Goal: Transaction & Acquisition: Subscribe to service/newsletter

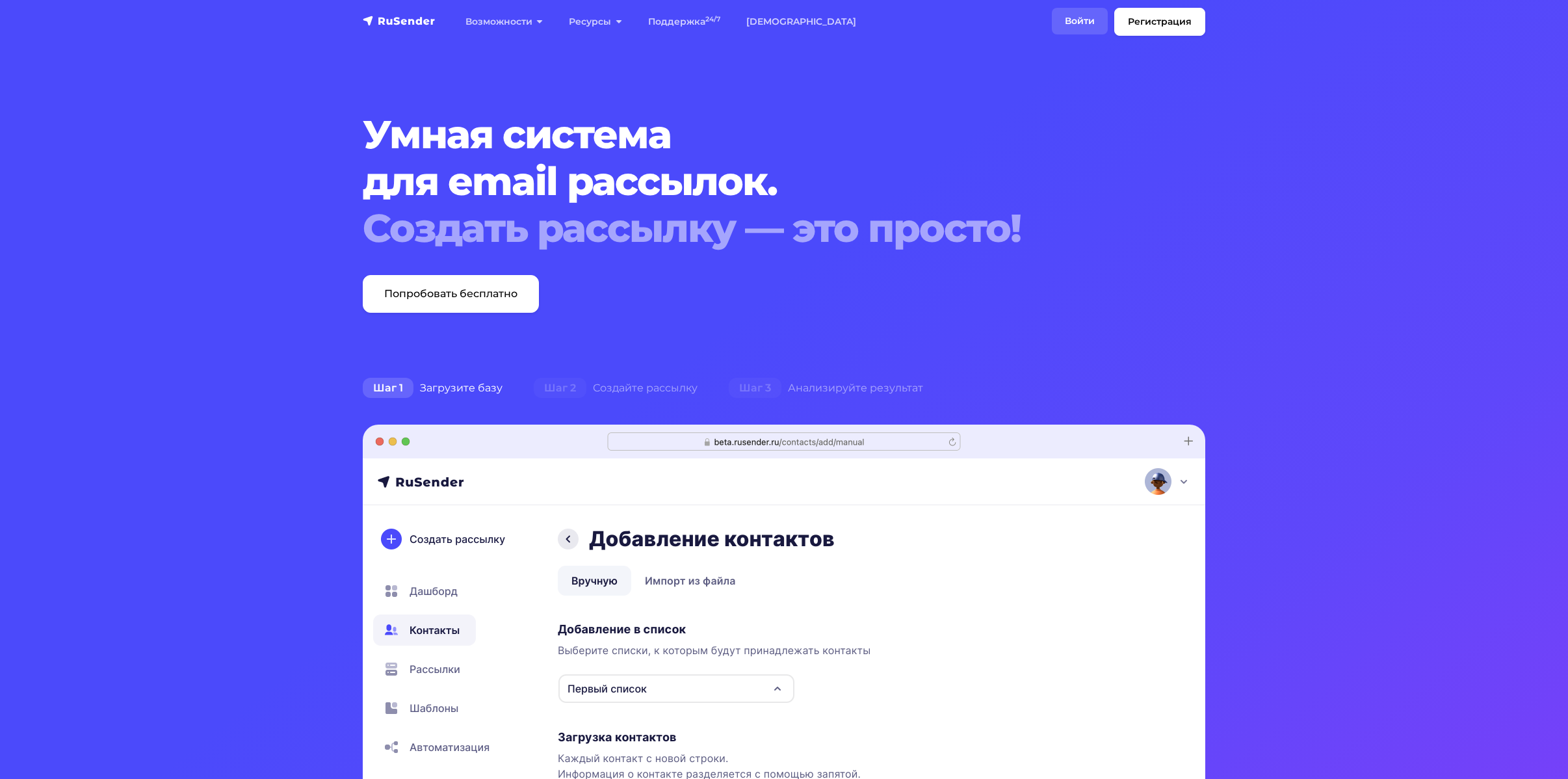
click at [1091, 16] on link "Войти" at bounding box center [1080, 21] width 56 height 26
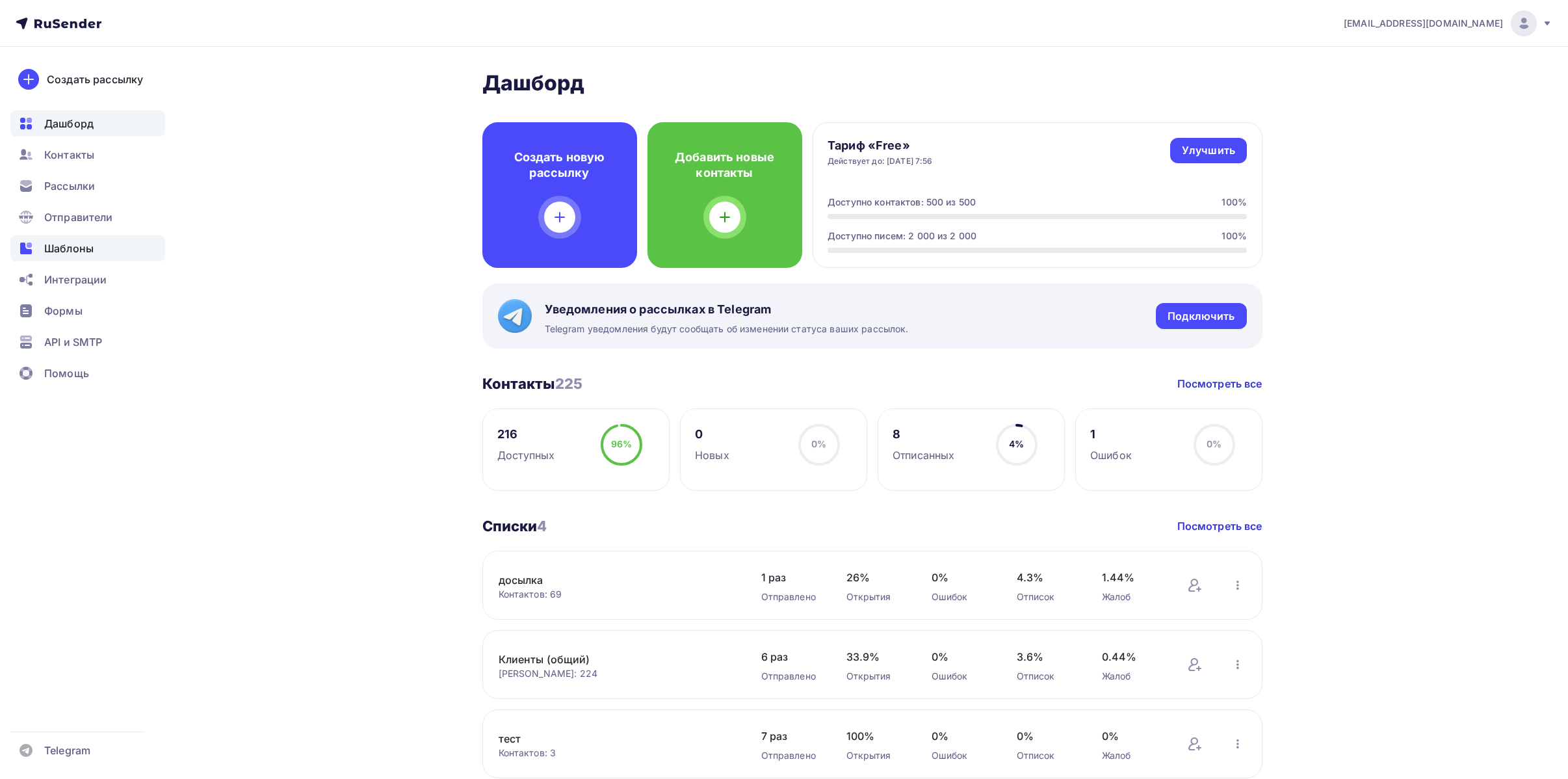
click at [84, 243] on span "Шаблоны" at bounding box center [69, 248] width 49 height 15
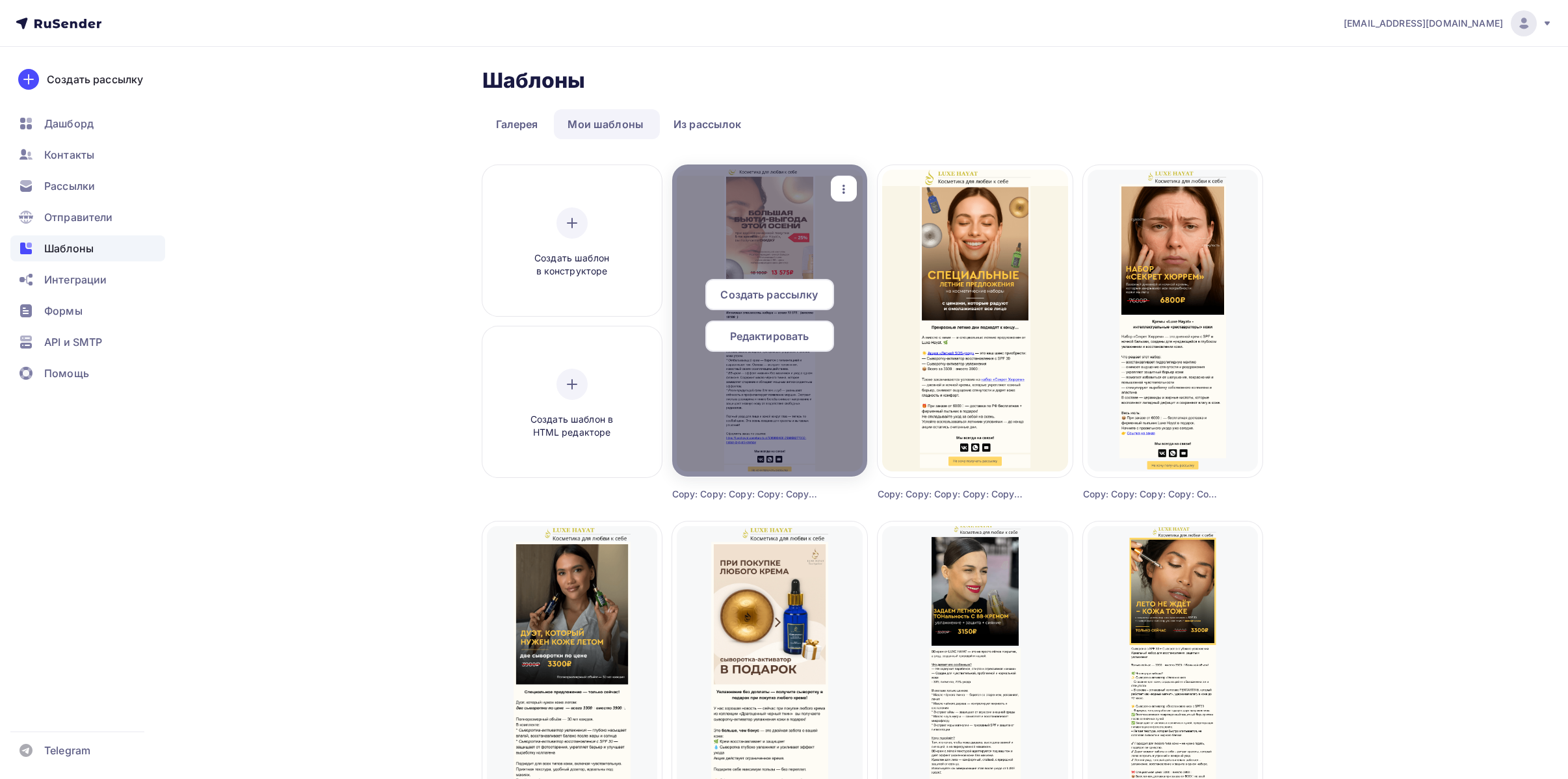
click at [794, 340] on span "Редактировать" at bounding box center [769, 336] width 79 height 15
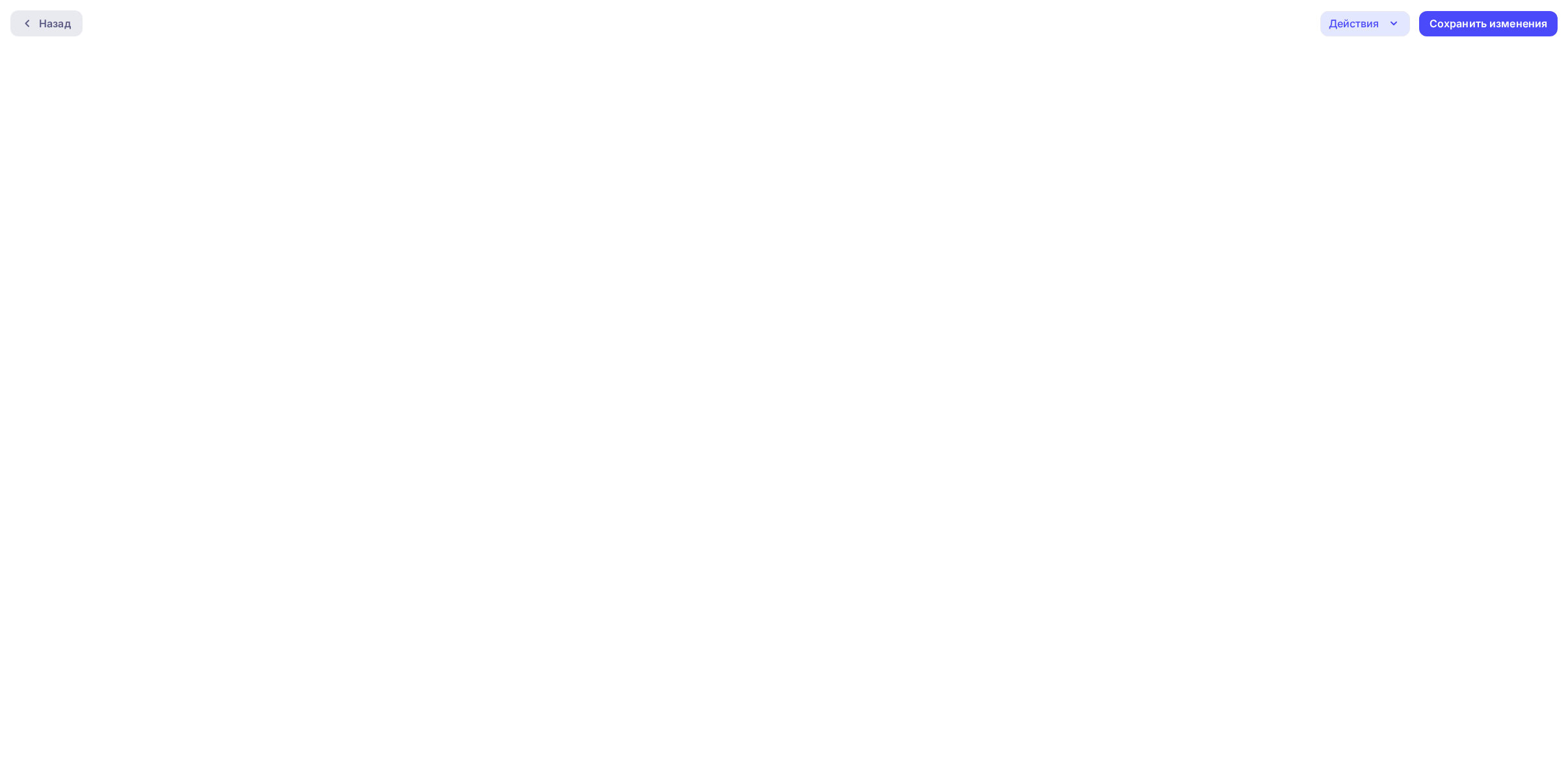
click at [35, 21] on div at bounding box center [30, 23] width 17 height 10
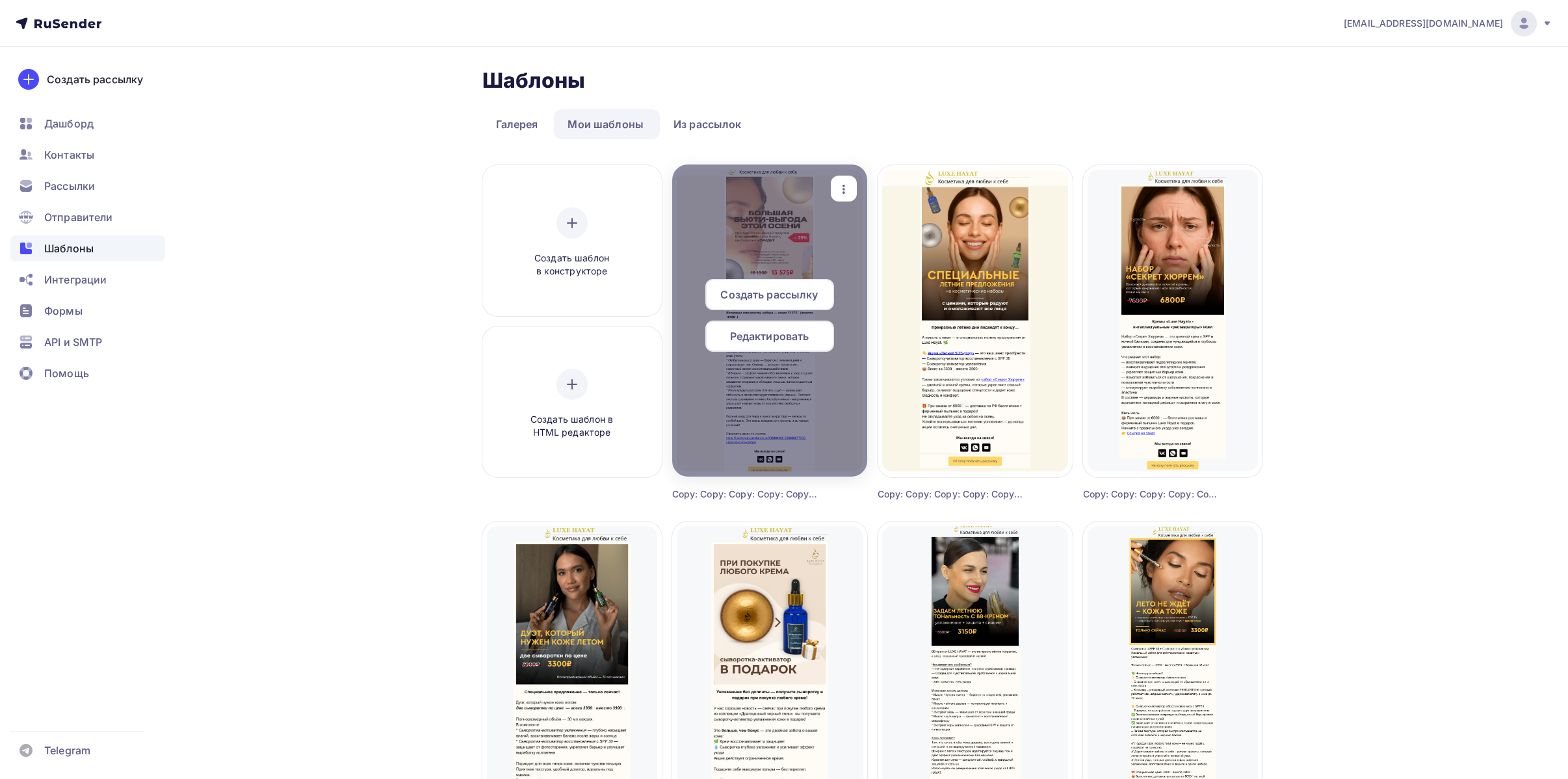
click at [841, 192] on icon "button" at bounding box center [843, 189] width 15 height 15
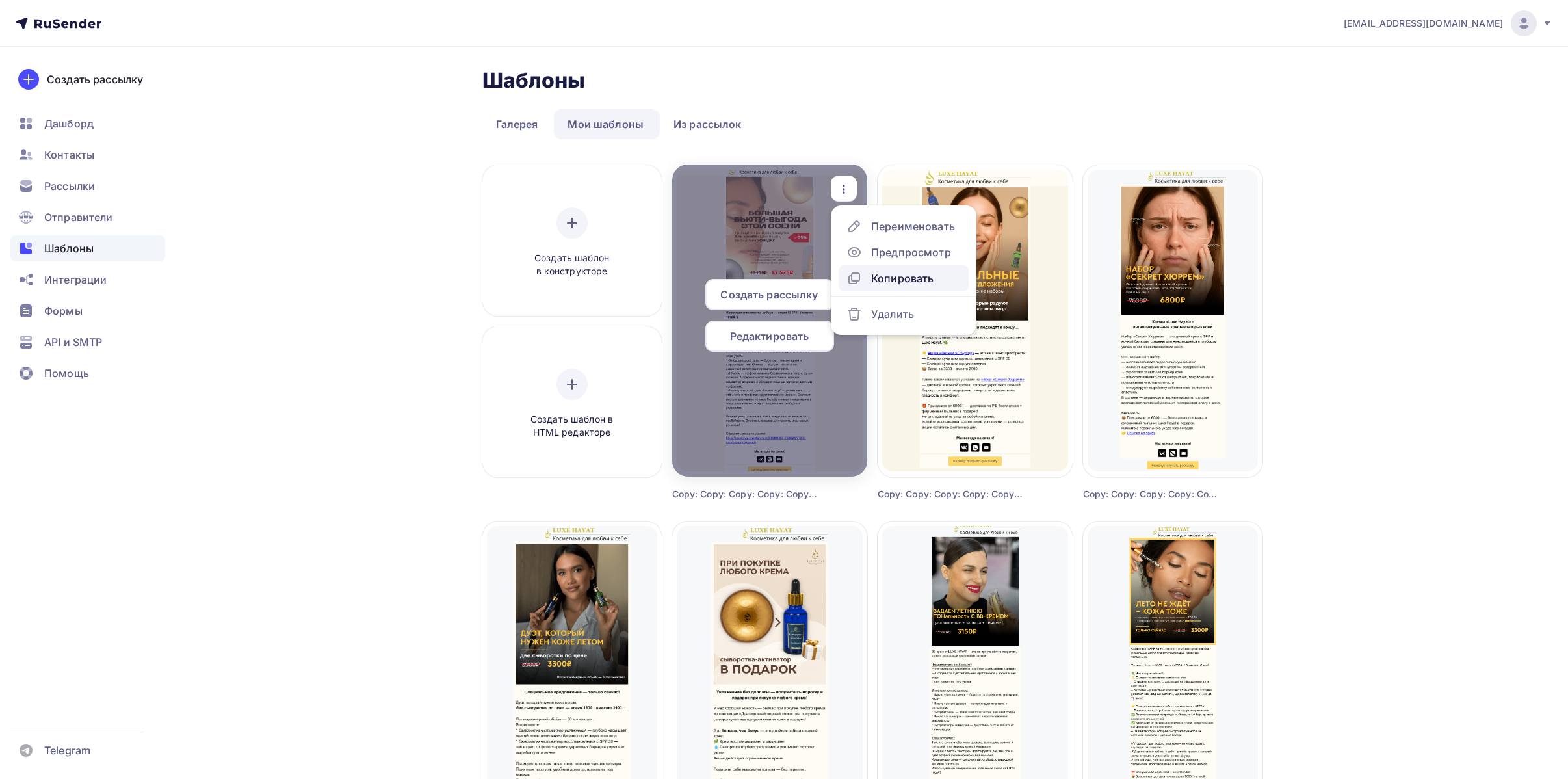
click at [912, 272] on div "Копировать" at bounding box center [902, 278] width 63 height 15
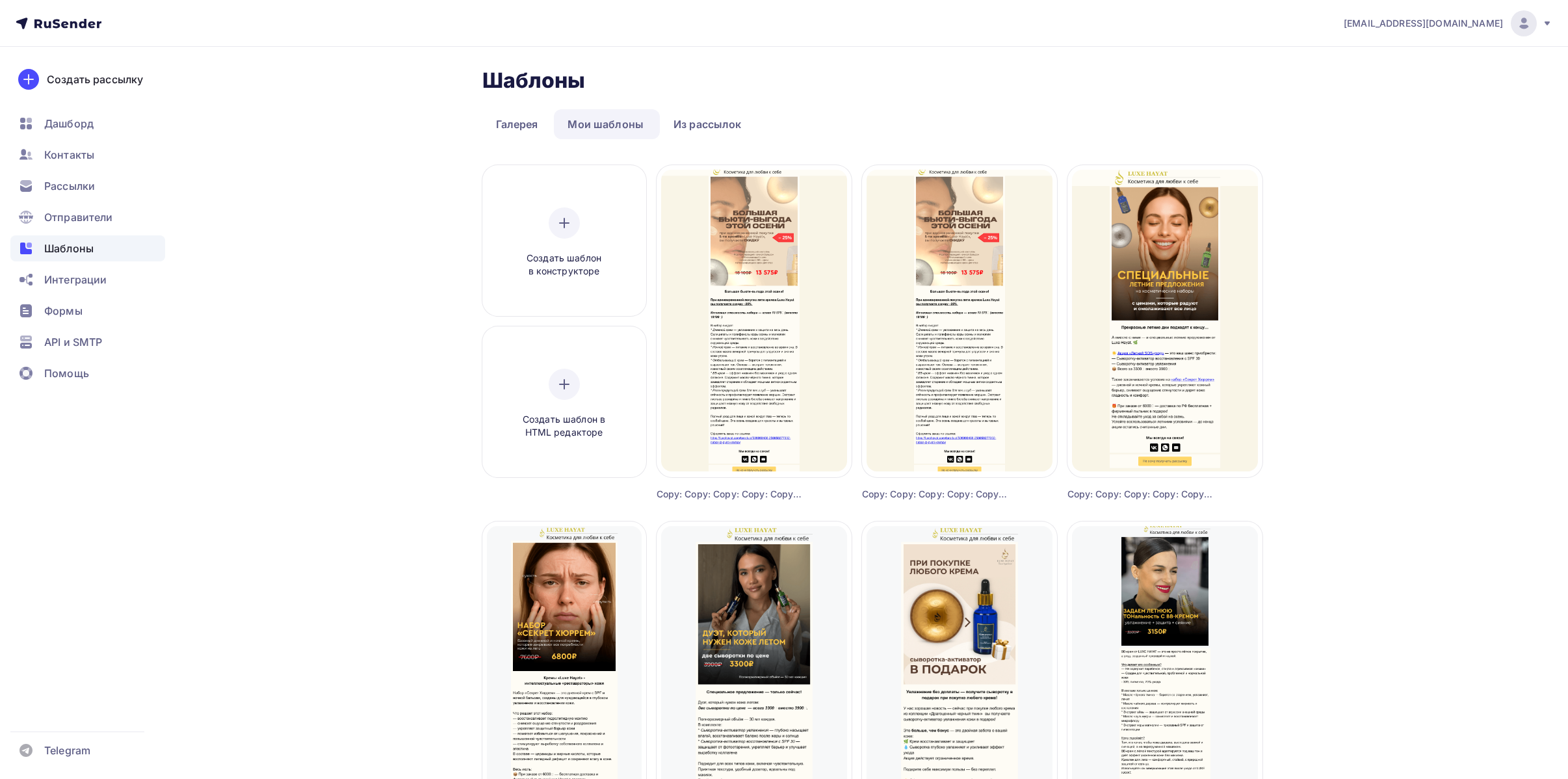
drag, startPoint x: 1421, startPoint y: 201, endPoint x: 1405, endPoint y: 205, distance: 16.5
click at [1421, 201] on div "an.solo09@mail.ru Аккаунт Тарифы Выйти Создать рассылку Дашборд Контакты Рассыл…" at bounding box center [784, 679] width 1568 height 1359
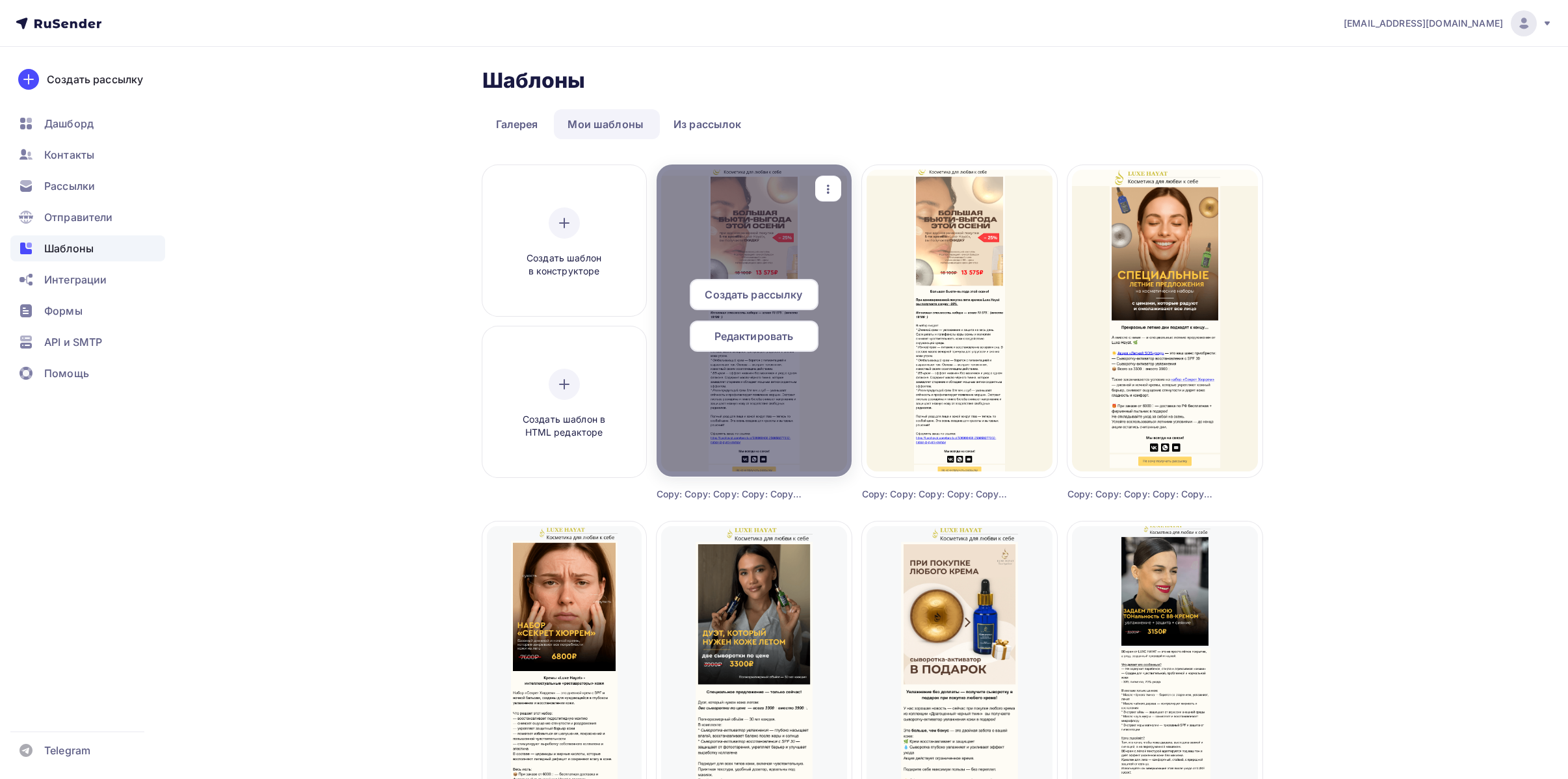
click at [759, 331] on span "Редактировать" at bounding box center [754, 336] width 79 height 15
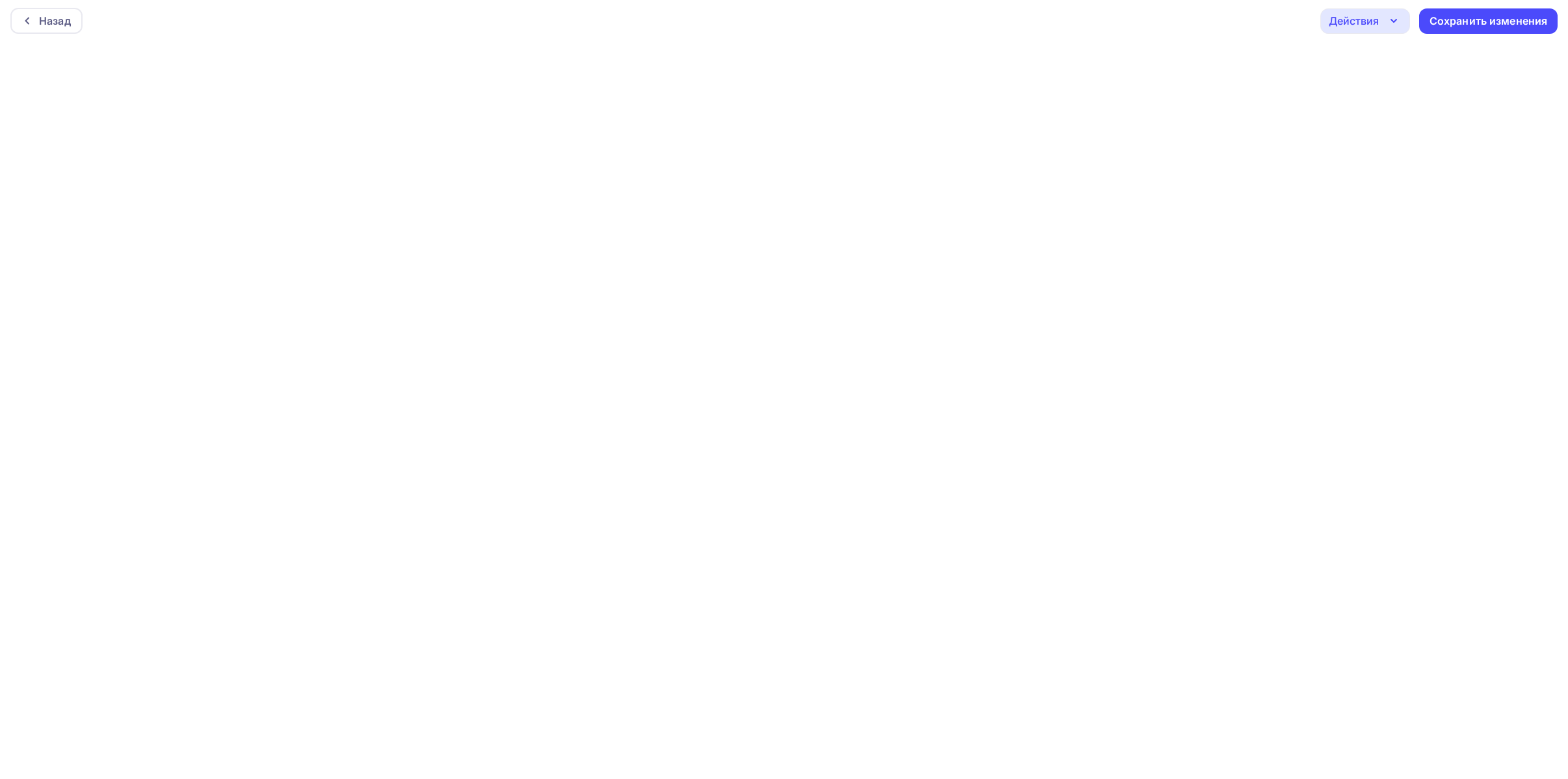
scroll to position [4, 0]
click at [1520, 25] on div "Сохранить изменения" at bounding box center [1489, 20] width 118 height 15
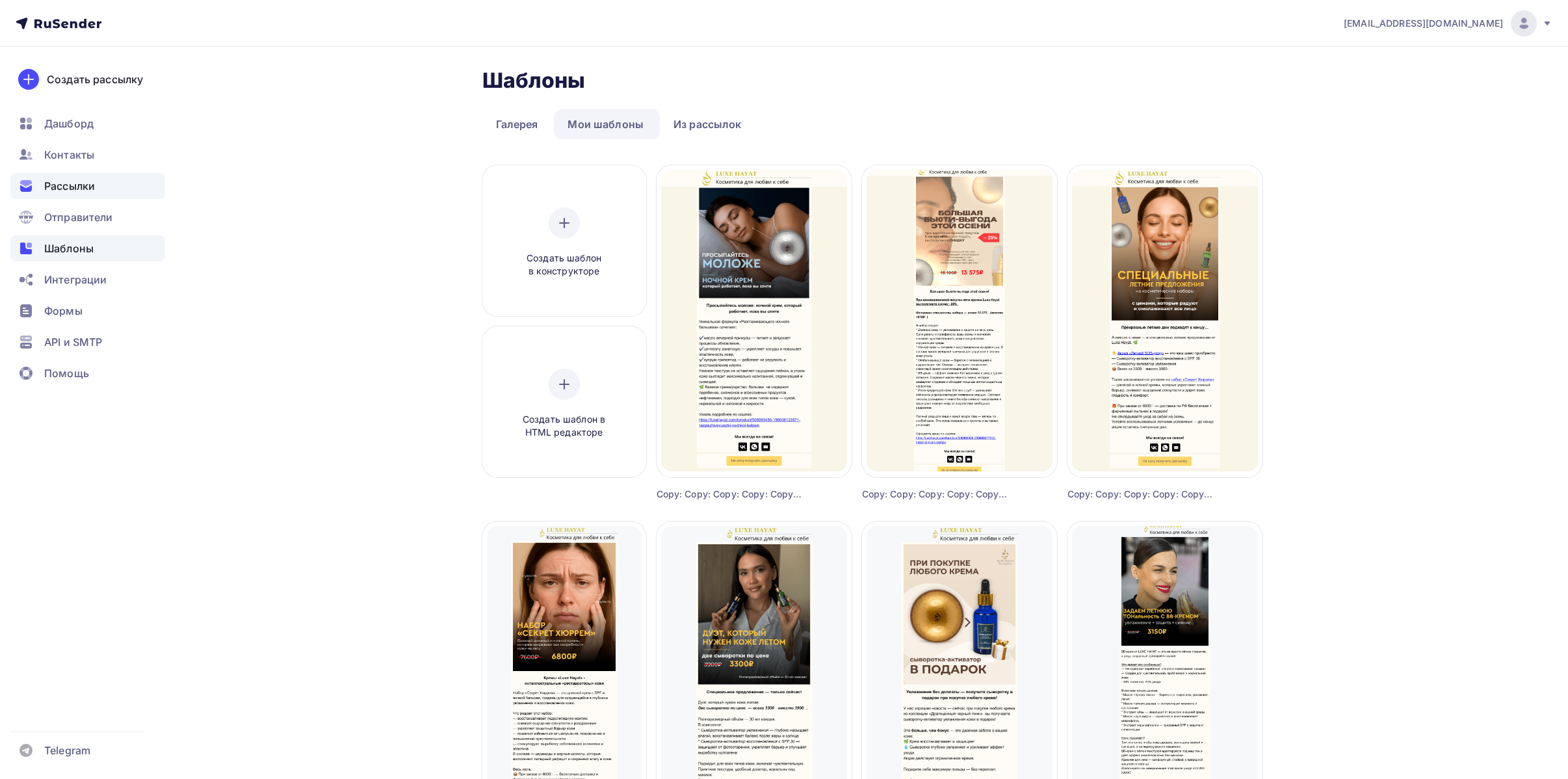
click at [106, 189] on div "Рассылки" at bounding box center [87, 185] width 154 height 26
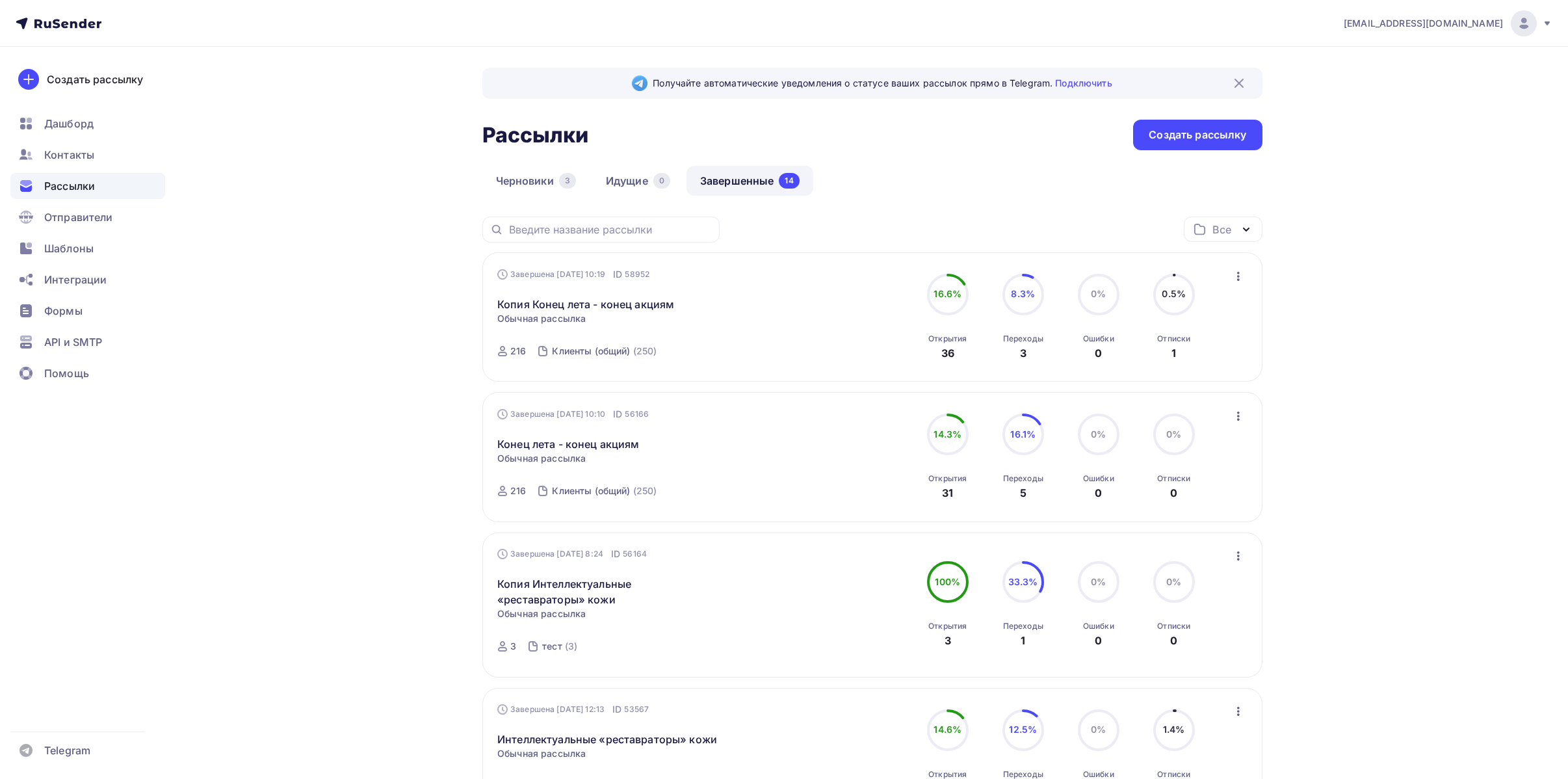
click at [1231, 279] on icon "button" at bounding box center [1238, 276] width 15 height 15
click at [1208, 365] on div "Копировать в новую" at bounding box center [1178, 361] width 133 height 15
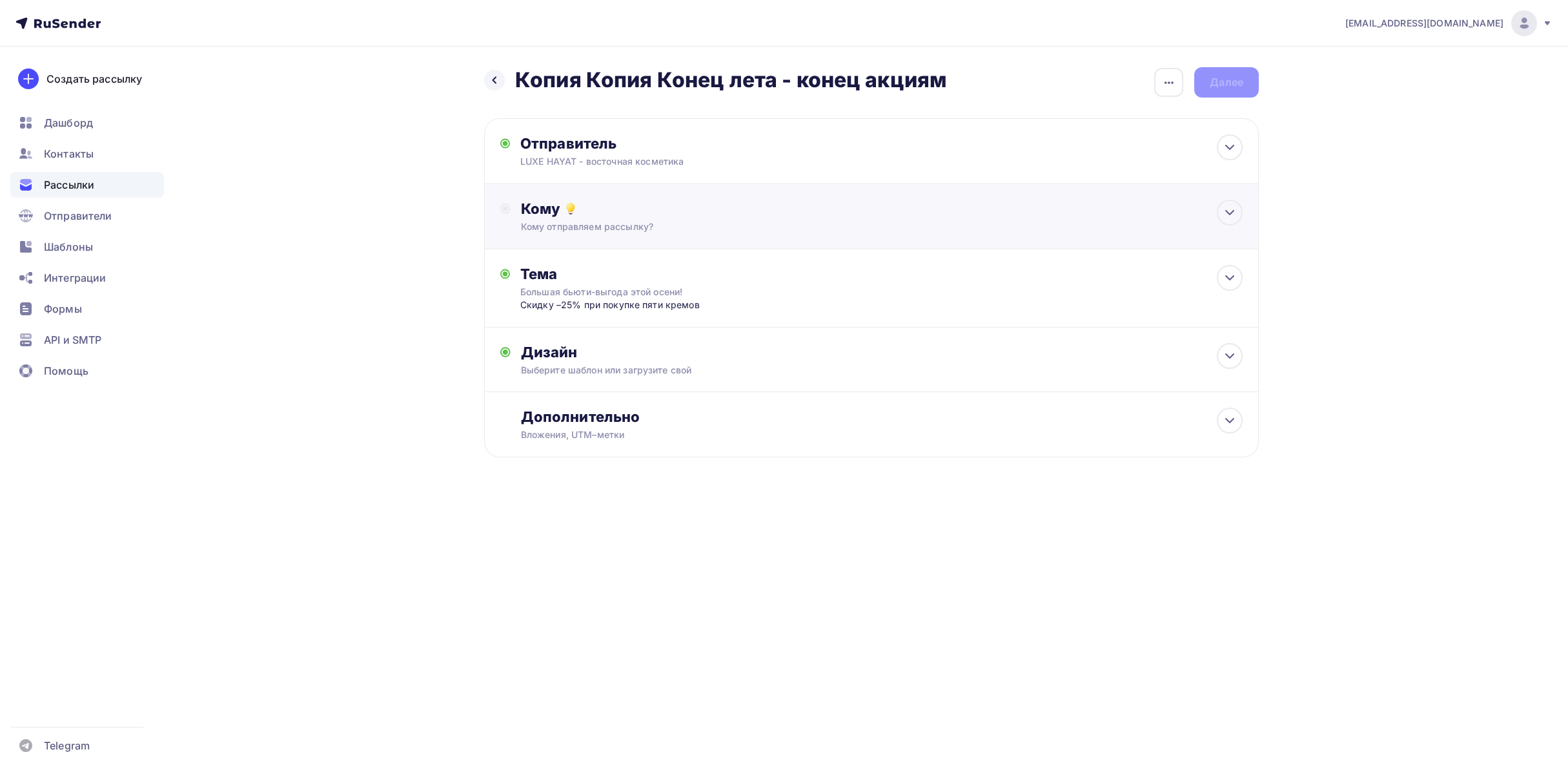
click at [656, 224] on div "Кому отправляем рассылку?" at bounding box center [846, 226] width 650 height 13
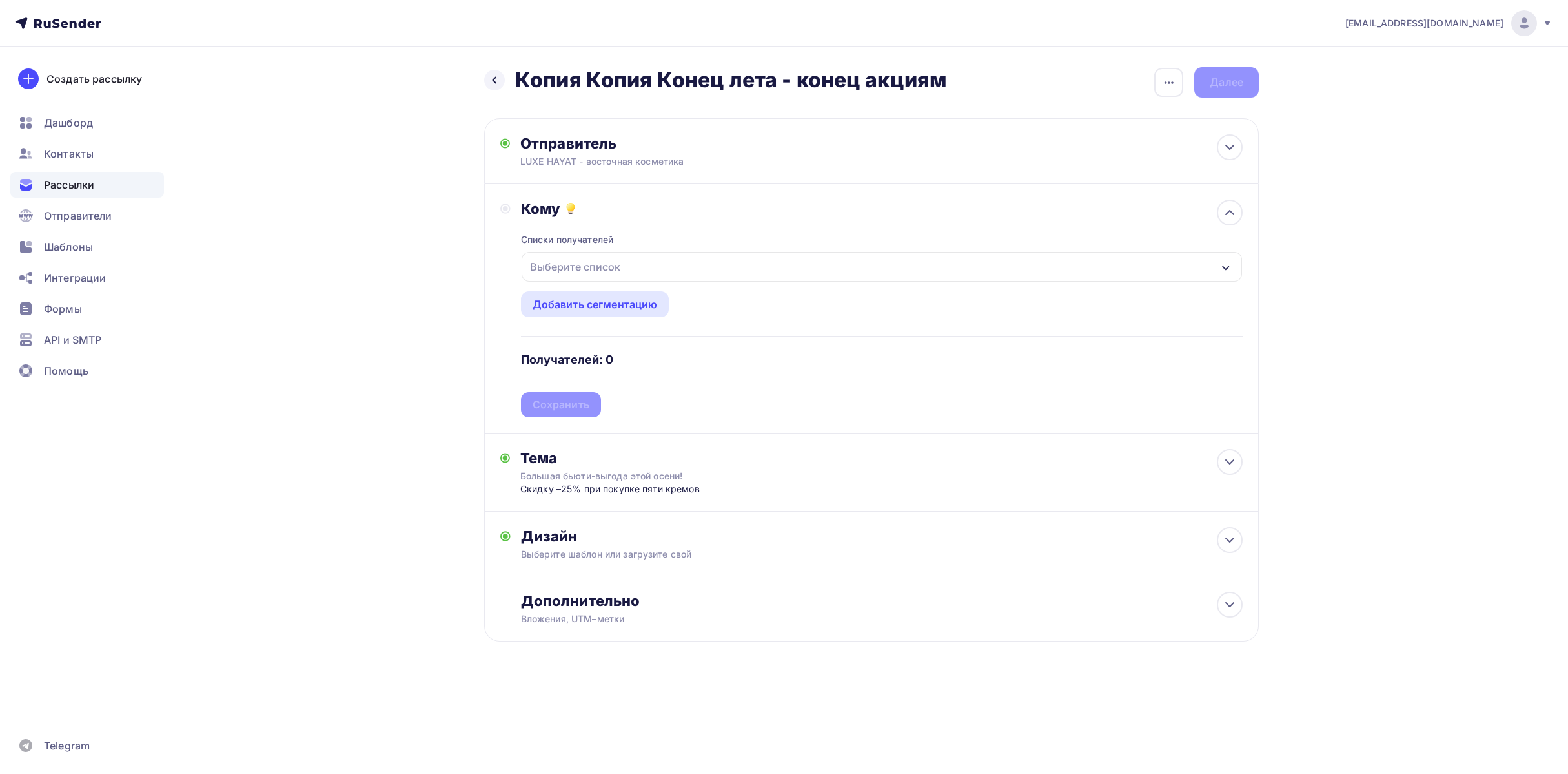
click at [645, 261] on div "Выберите список" at bounding box center [882, 266] width 720 height 30
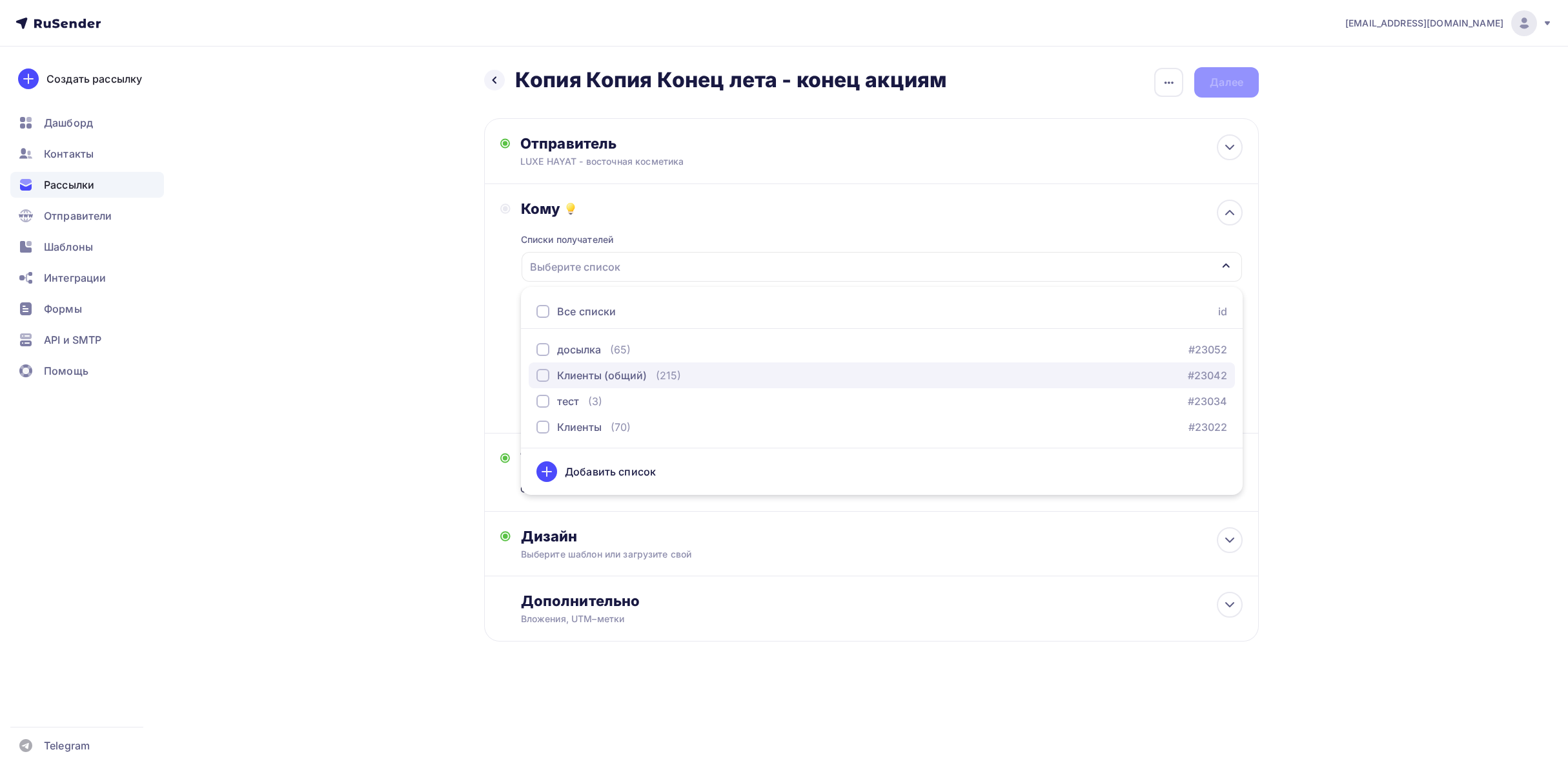
click at [547, 377] on div "button" at bounding box center [543, 375] width 13 height 13
click at [515, 288] on div "Кому Списки получателей Клиенты (общий) Все списки id досылка (65) #23052 Клиен…" at bounding box center [872, 308] width 743 height 217
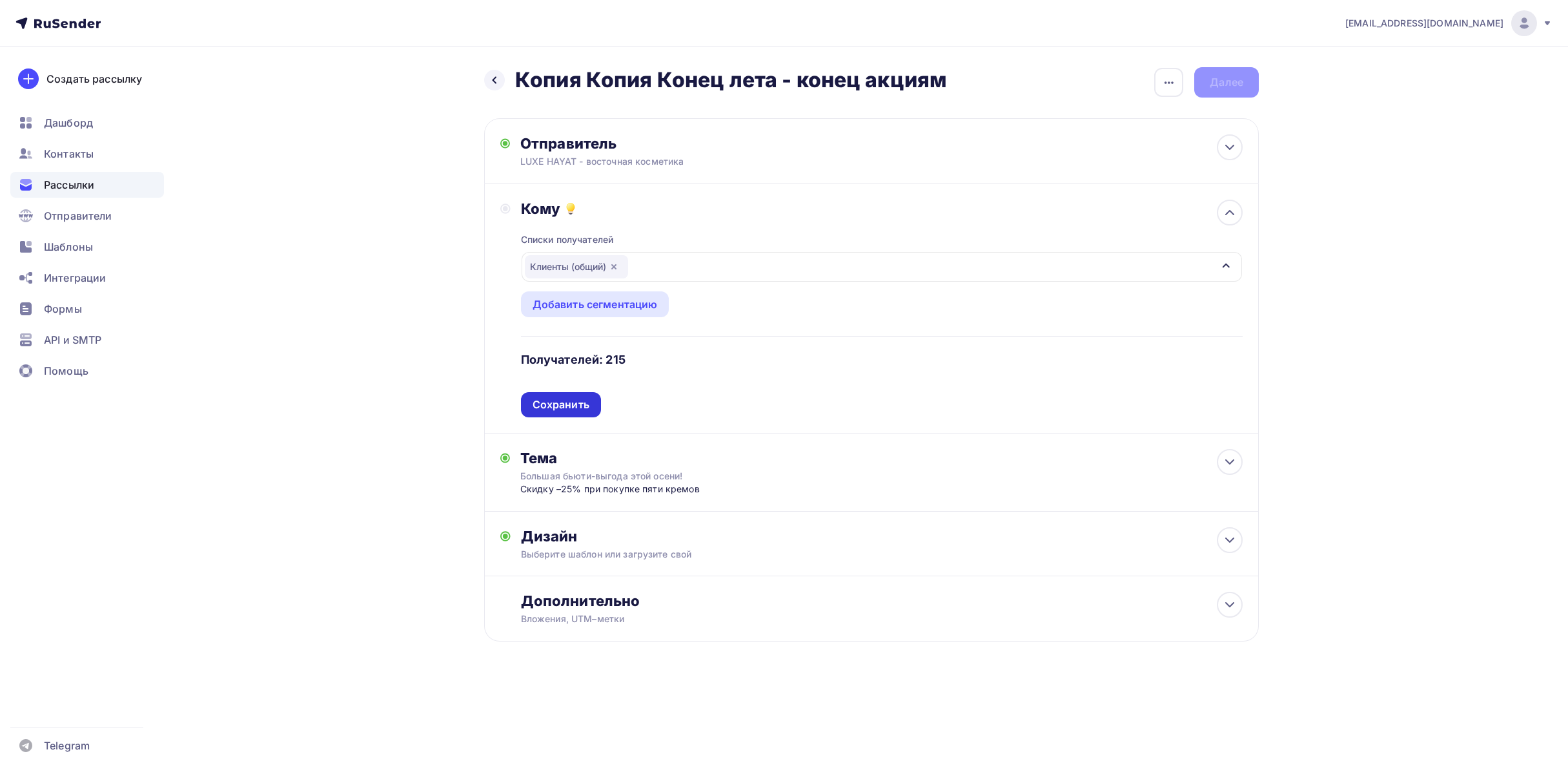
click at [586, 408] on div "Сохранить" at bounding box center [561, 404] width 57 height 14
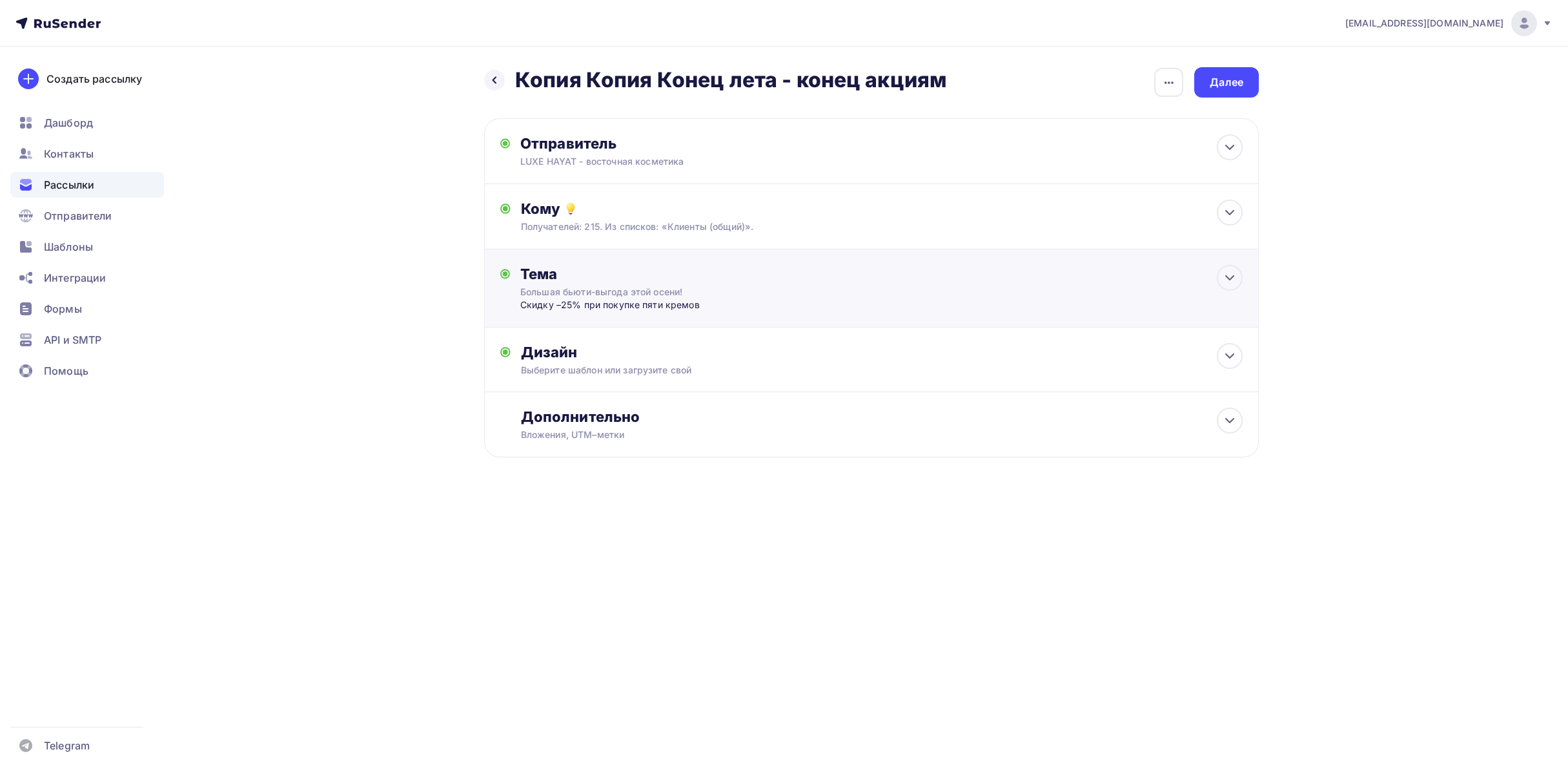
click at [619, 313] on div "Тема Большая бьюти-выгода этой осени! Скидку –25% при покупке пяти кремов Тема …" at bounding box center [871, 288] width 775 height 78
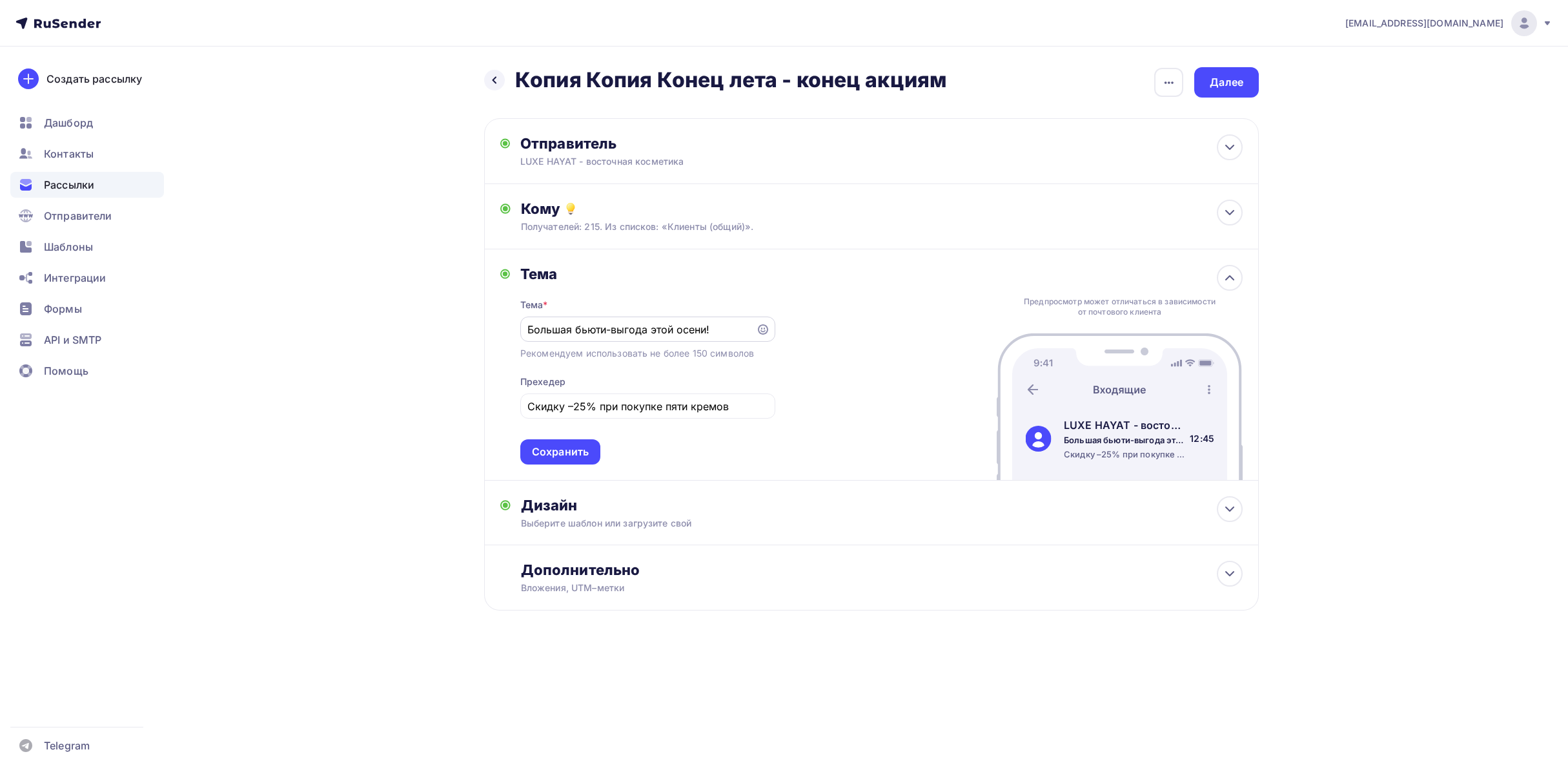
click at [637, 334] on input "Большая бьюти-выгода этой осени!" at bounding box center [637, 329] width 221 height 15
paste input "росыпайтесь моложе"
type input "Просыпайтесь моложе!"
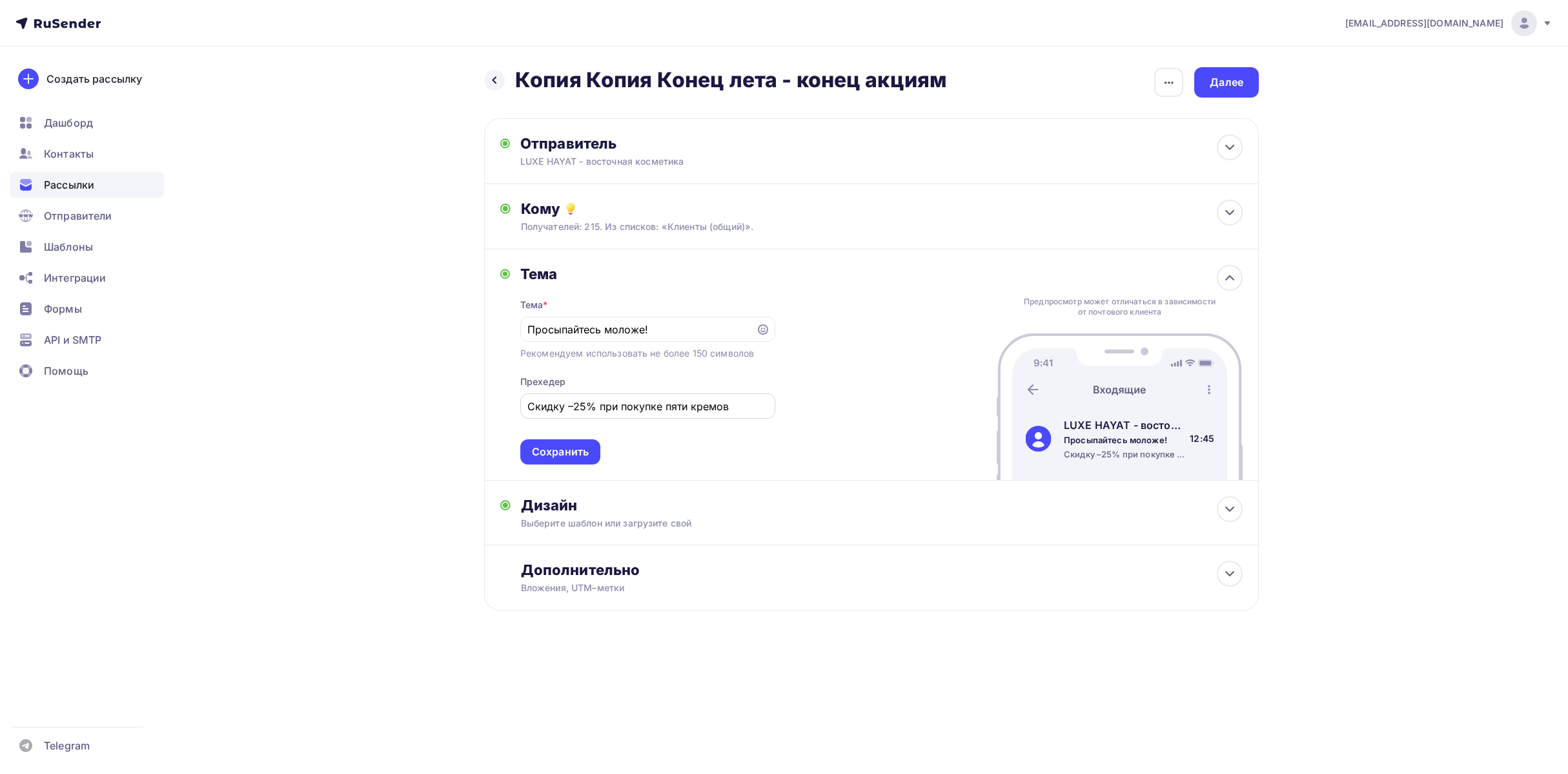
click at [591, 412] on input "Скидку –25% при покупке пяти кремов" at bounding box center [647, 406] width 240 height 15
paste input "очной крем, который работает, пока вы спите."
drag, startPoint x: 640, startPoint y: 402, endPoint x: 438, endPoint y: 392, distance: 202.2
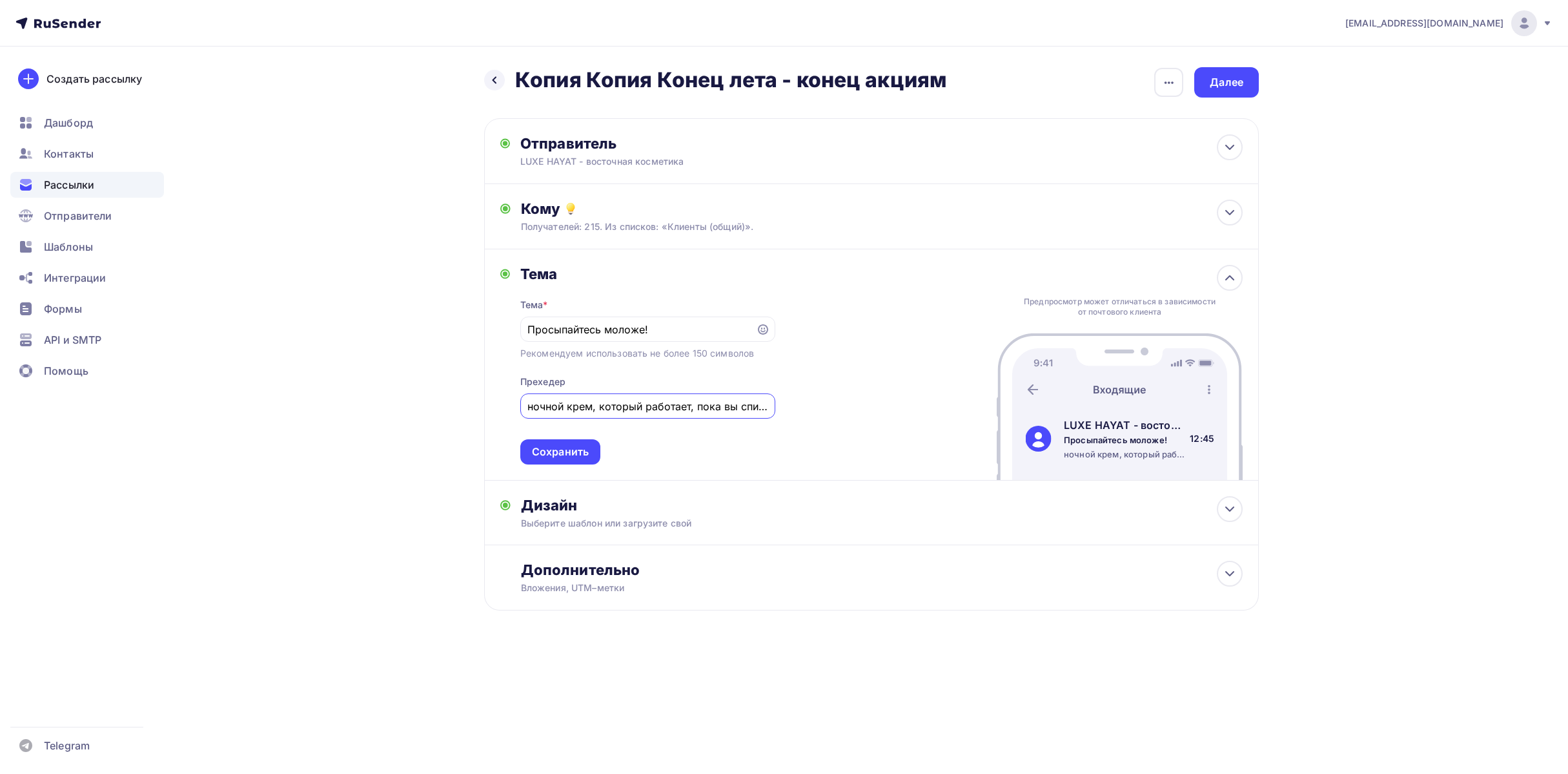
click at [438, 392] on div "Назад Копия Копия Конец лета - конец акциям Копия Копия Конец лета - конец акци…" at bounding box center [784, 371] width 1059 height 648
click at [643, 400] on input "ночной крем, который работает, пока вы спите." at bounding box center [647, 406] width 240 height 15
click at [540, 409] on input "ночной крем, который работает, пока вы спите." at bounding box center [647, 406] width 240 height 15
click at [533, 406] on input "ночной крем, который работает, пока вы спите." at bounding box center [647, 406] width 240 height 15
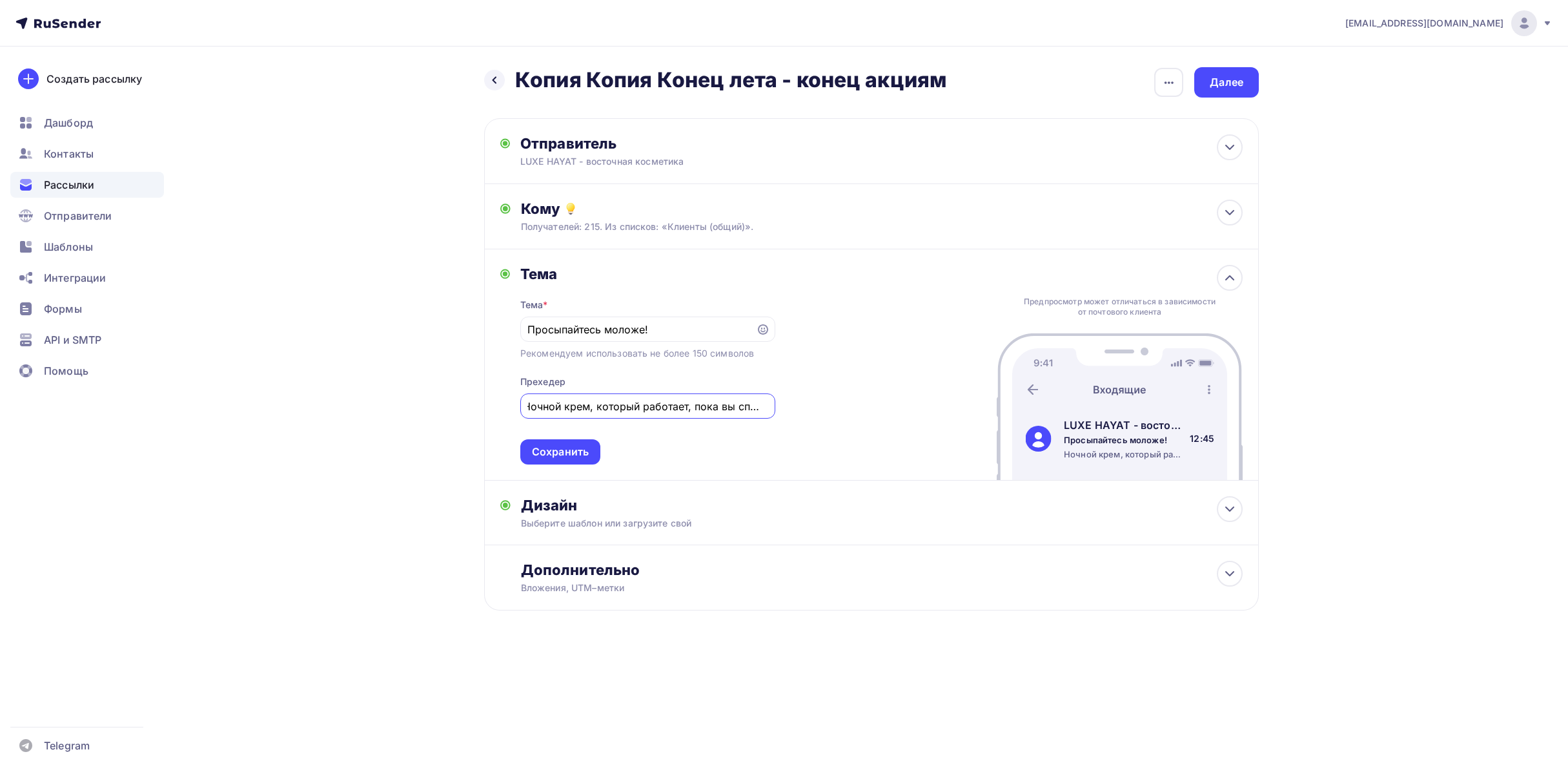
drag, startPoint x: 587, startPoint y: 413, endPoint x: 839, endPoint y: 401, distance: 252.3
click at [900, 406] on div "Тема Тема * Просыпайтесь моложе! Рекомендуем использовать не более 150 символов…" at bounding box center [871, 364] width 775 height 231
click at [802, 431] on div "Тема Тема * Просыпайтесь моложе! Рекомендуем использовать не более 150 символов…" at bounding box center [871, 364] width 775 height 231
click at [772, 406] on div "Ночной крем, который работает, пока вы спите." at bounding box center [647, 406] width 255 height 25
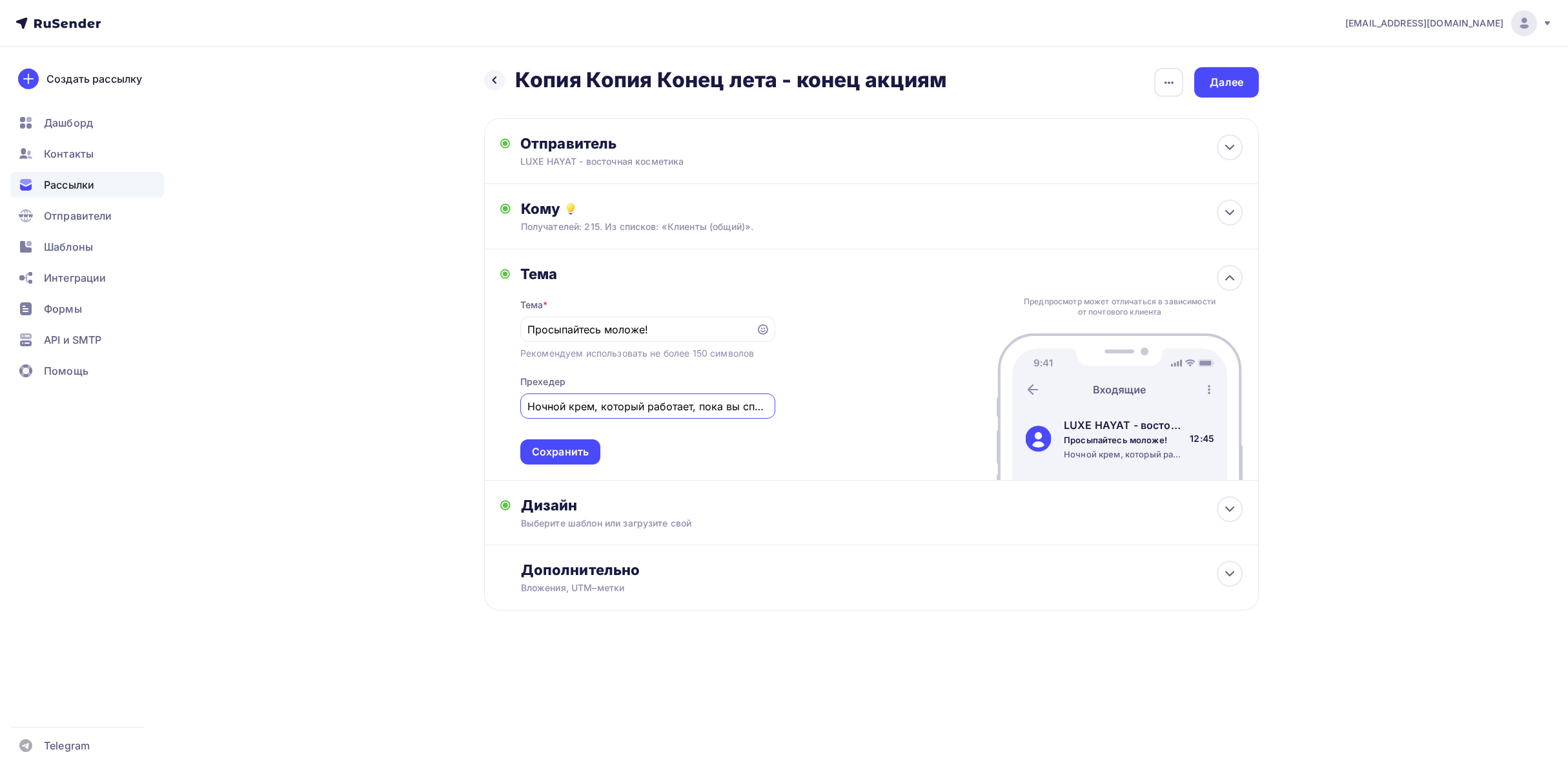
click at [739, 408] on input "Ночной крем, который работает, пока вы спите." at bounding box center [647, 406] width 240 height 15
drag, startPoint x: 739, startPoint y: 408, endPoint x: 763, endPoint y: 408, distance: 24.0
click at [763, 408] on input "Ночной крем, который работает, пока вы спите." at bounding box center [647, 406] width 240 height 15
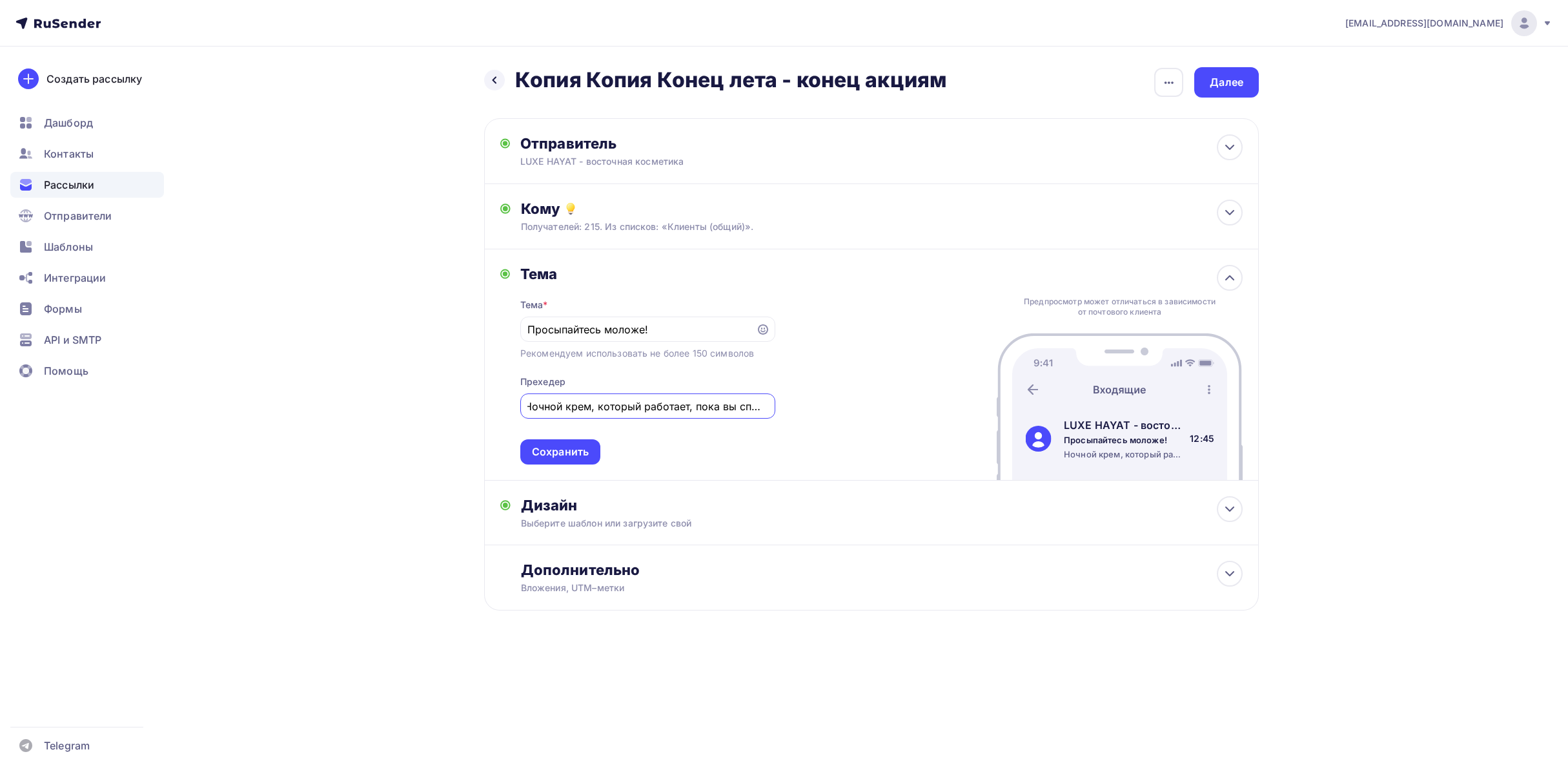
scroll to position [0, 1]
type input "Ночной крем, который работает, пока вы спите"
click at [563, 451] on div "Сохранить" at bounding box center [560, 452] width 57 height 14
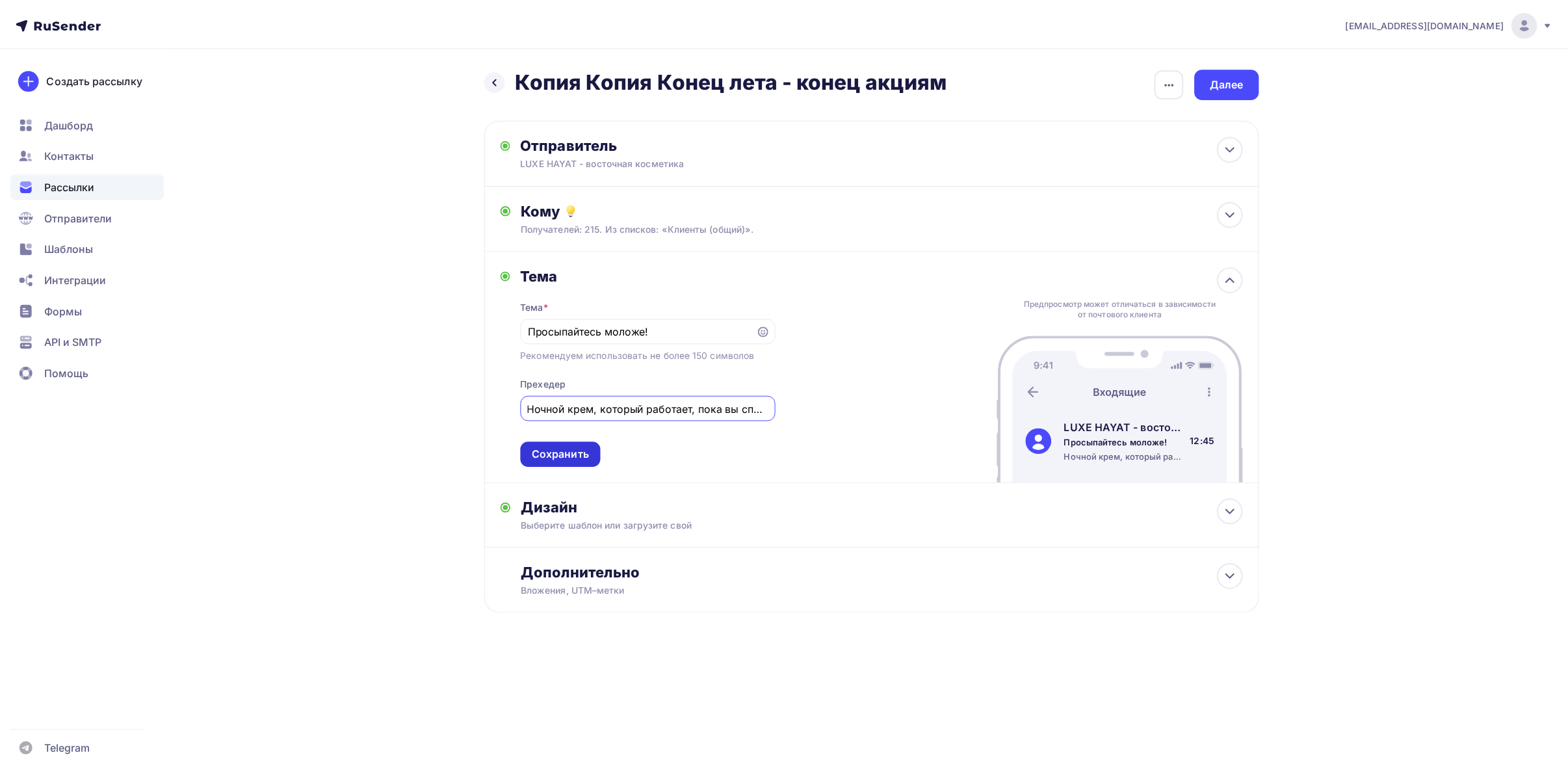
scroll to position [0, 0]
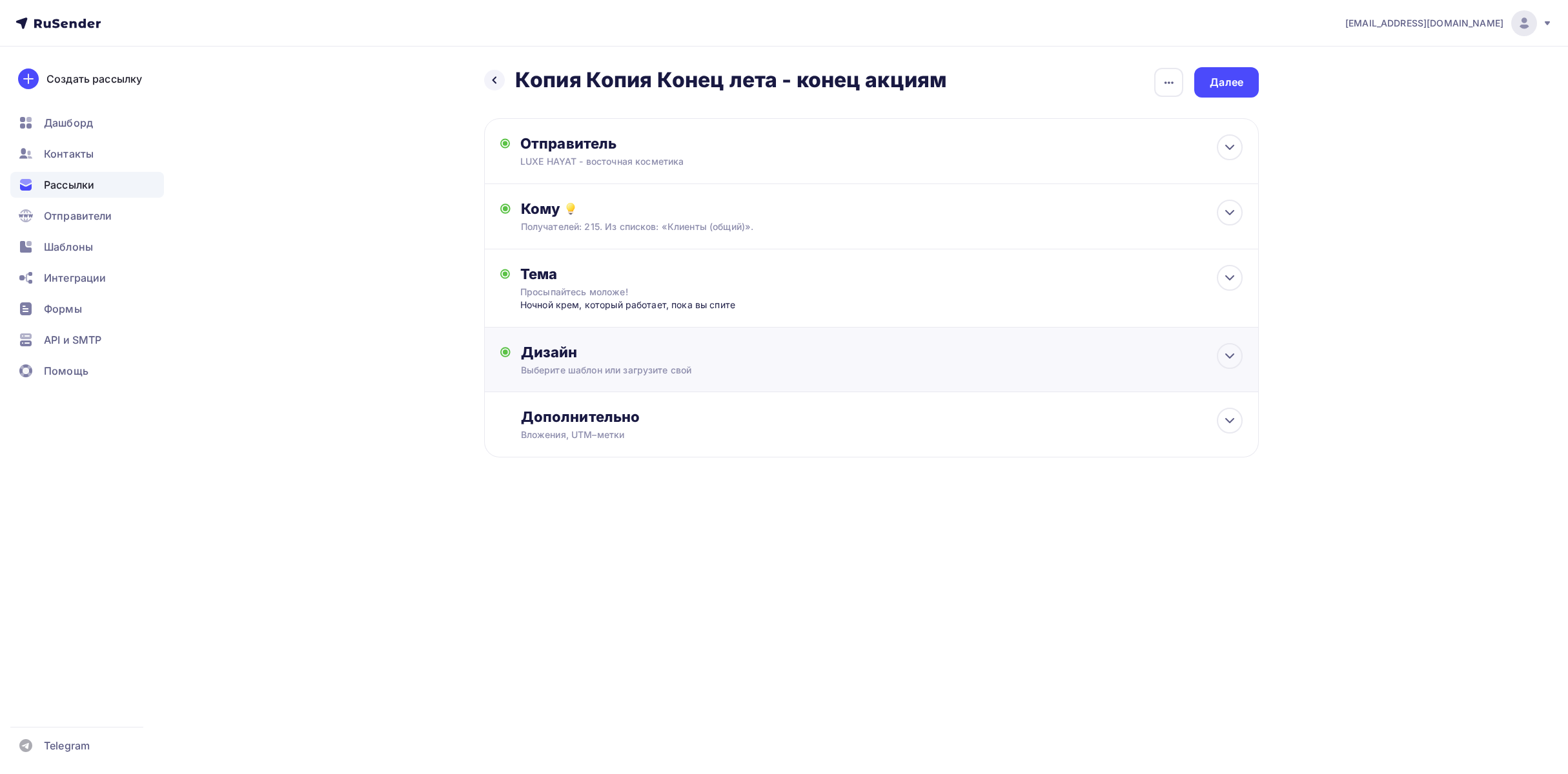
click at [613, 386] on div "Дизайн Выберите шаблон или загрузите свой Размер письма: 122 Kb Заменить шаблон…" at bounding box center [872, 367] width 743 height 49
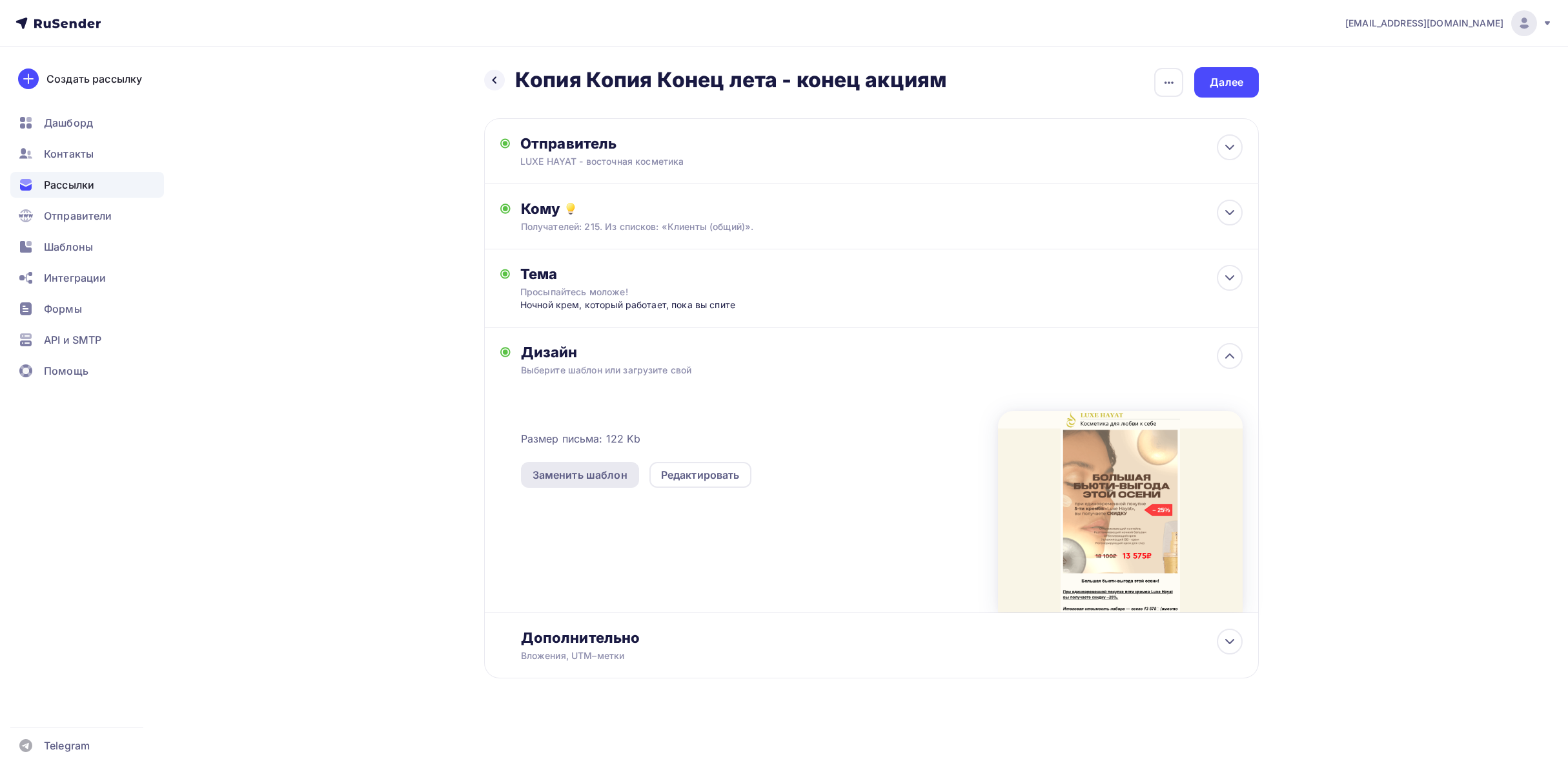
click at [615, 477] on div "Заменить шаблон" at bounding box center [580, 475] width 95 height 15
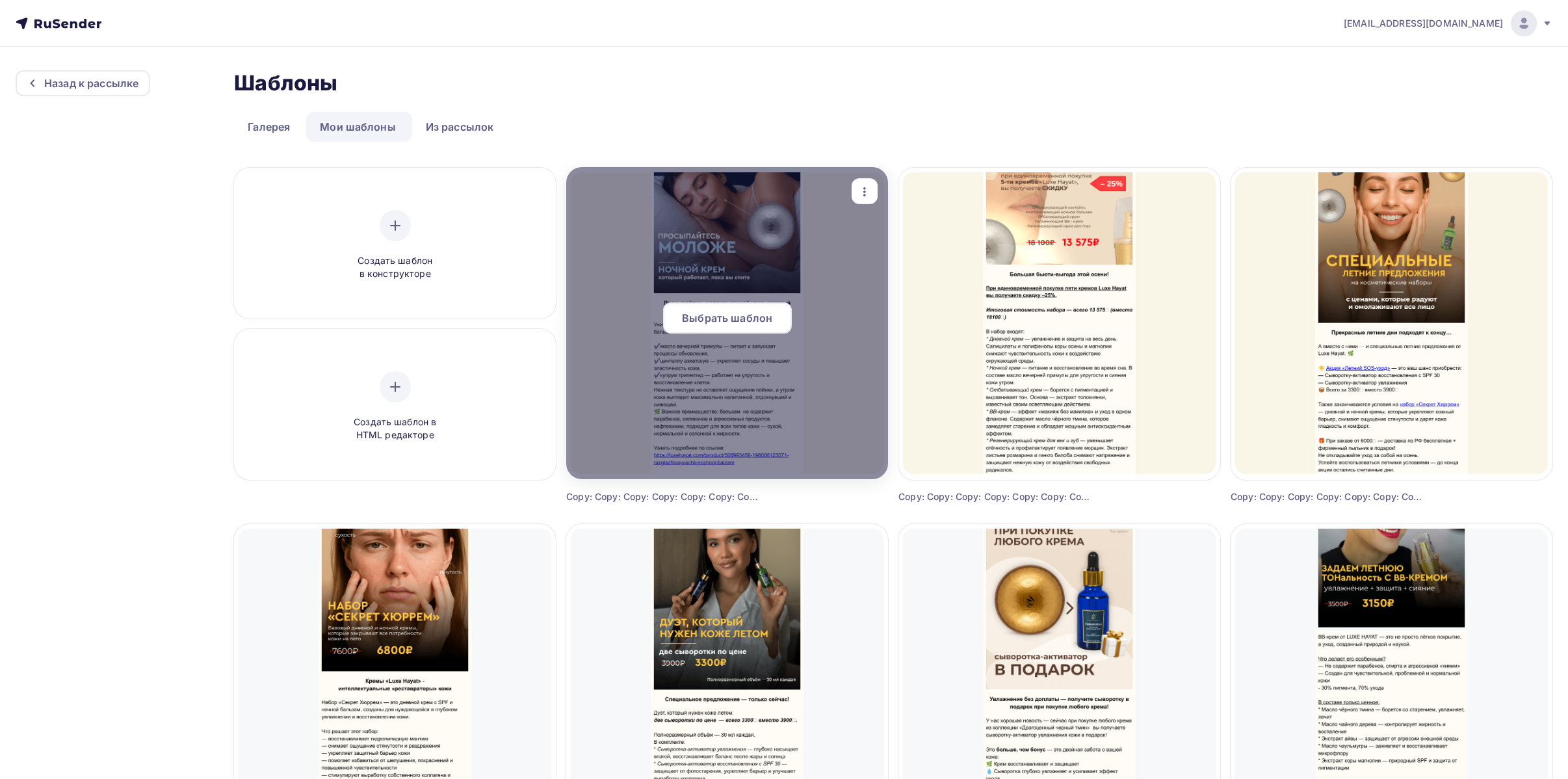
click at [757, 319] on span "Выбрать шаблон" at bounding box center [727, 318] width 91 height 15
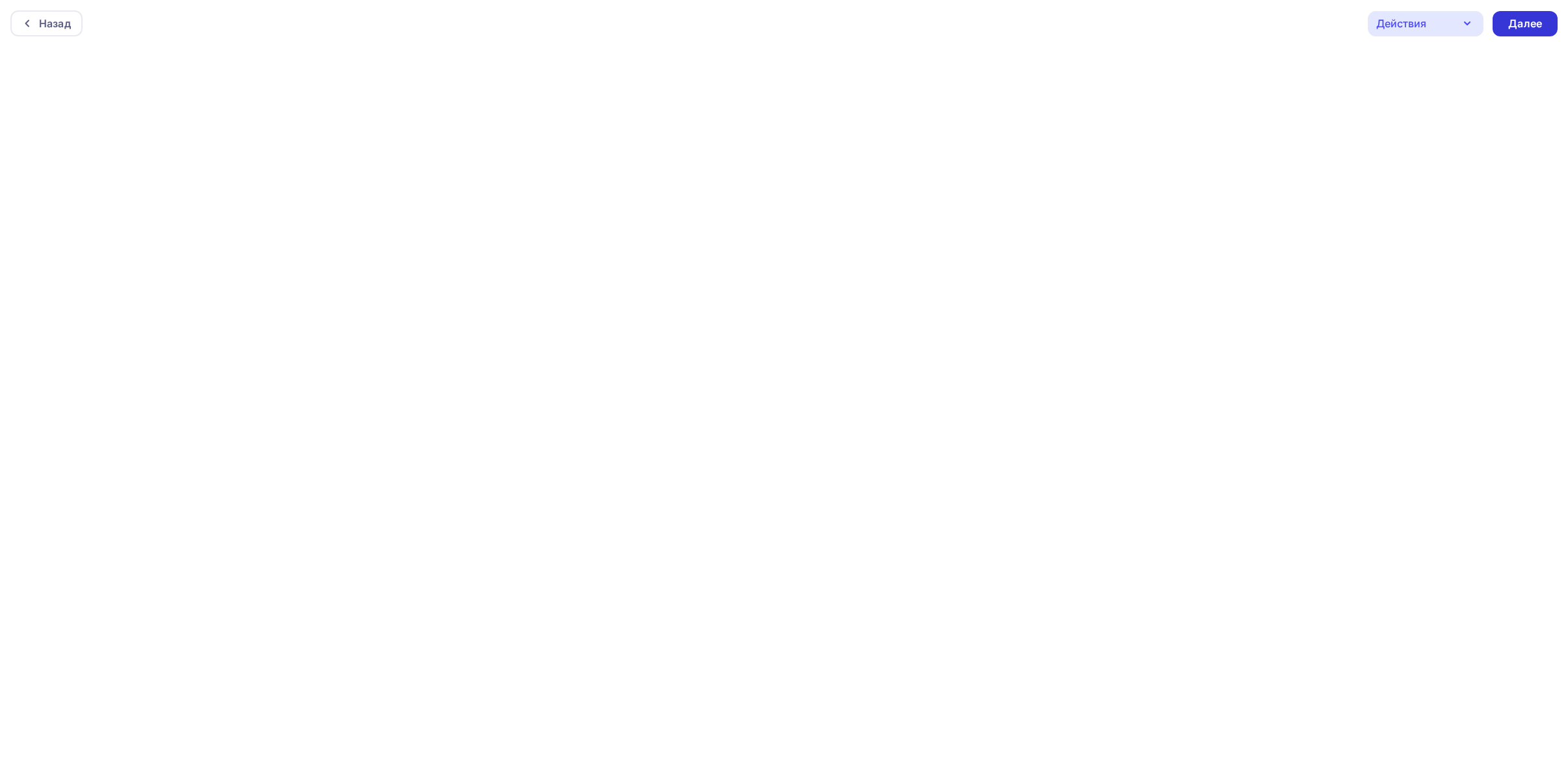
click at [1542, 33] on div "Далее" at bounding box center [1525, 24] width 65 height 25
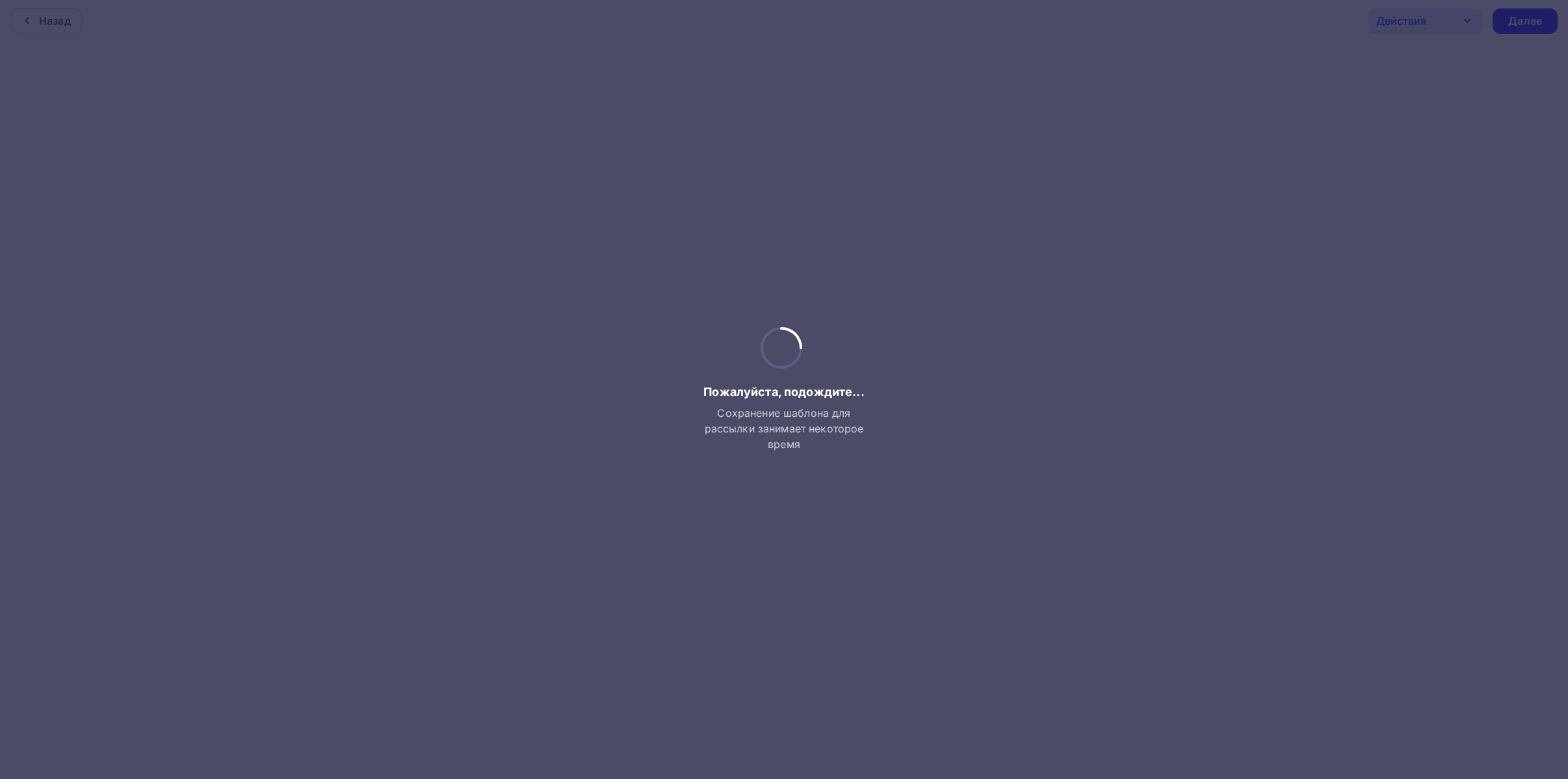
scroll to position [4, 0]
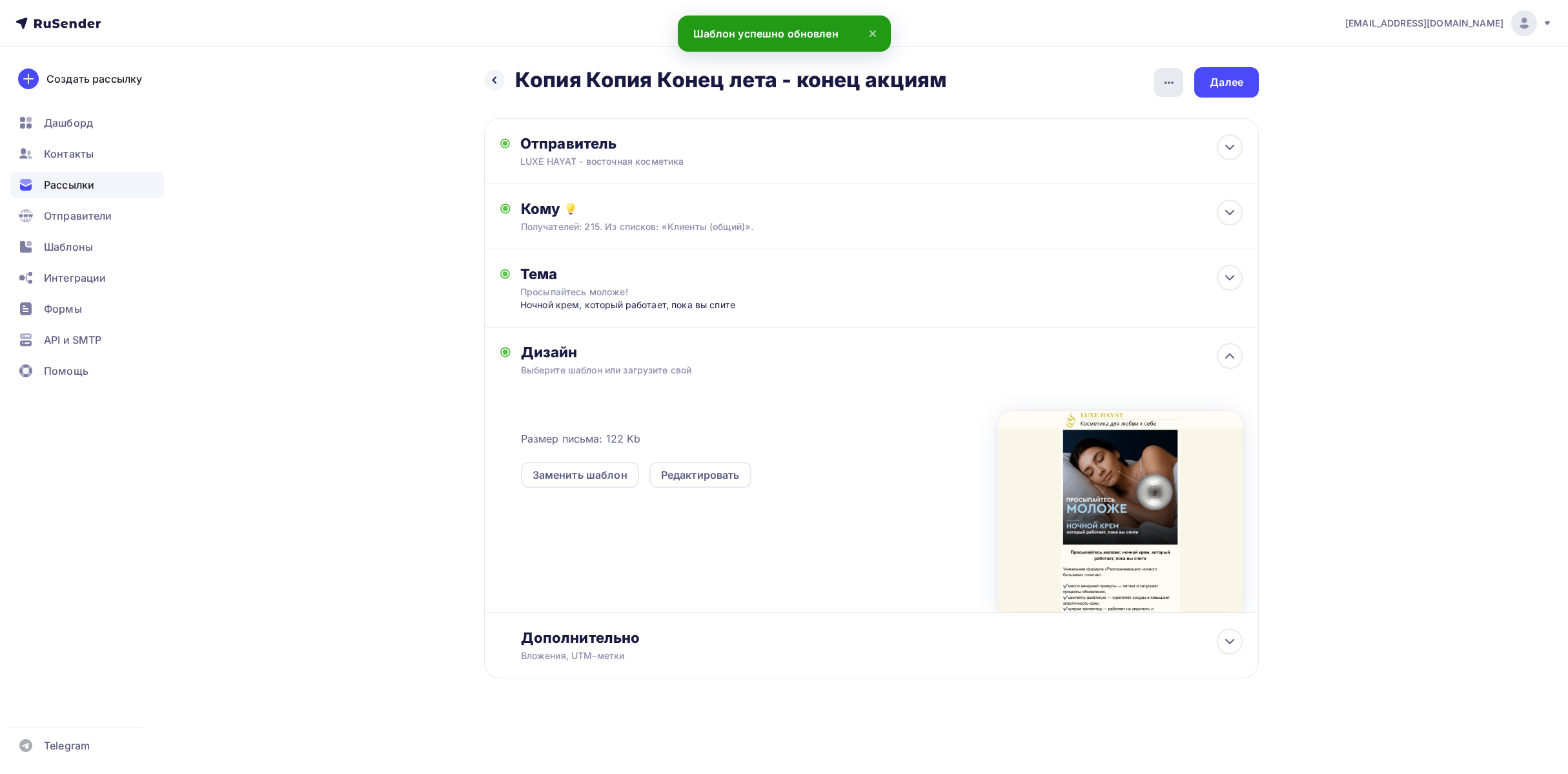
click at [1177, 71] on div "button" at bounding box center [1169, 82] width 29 height 29
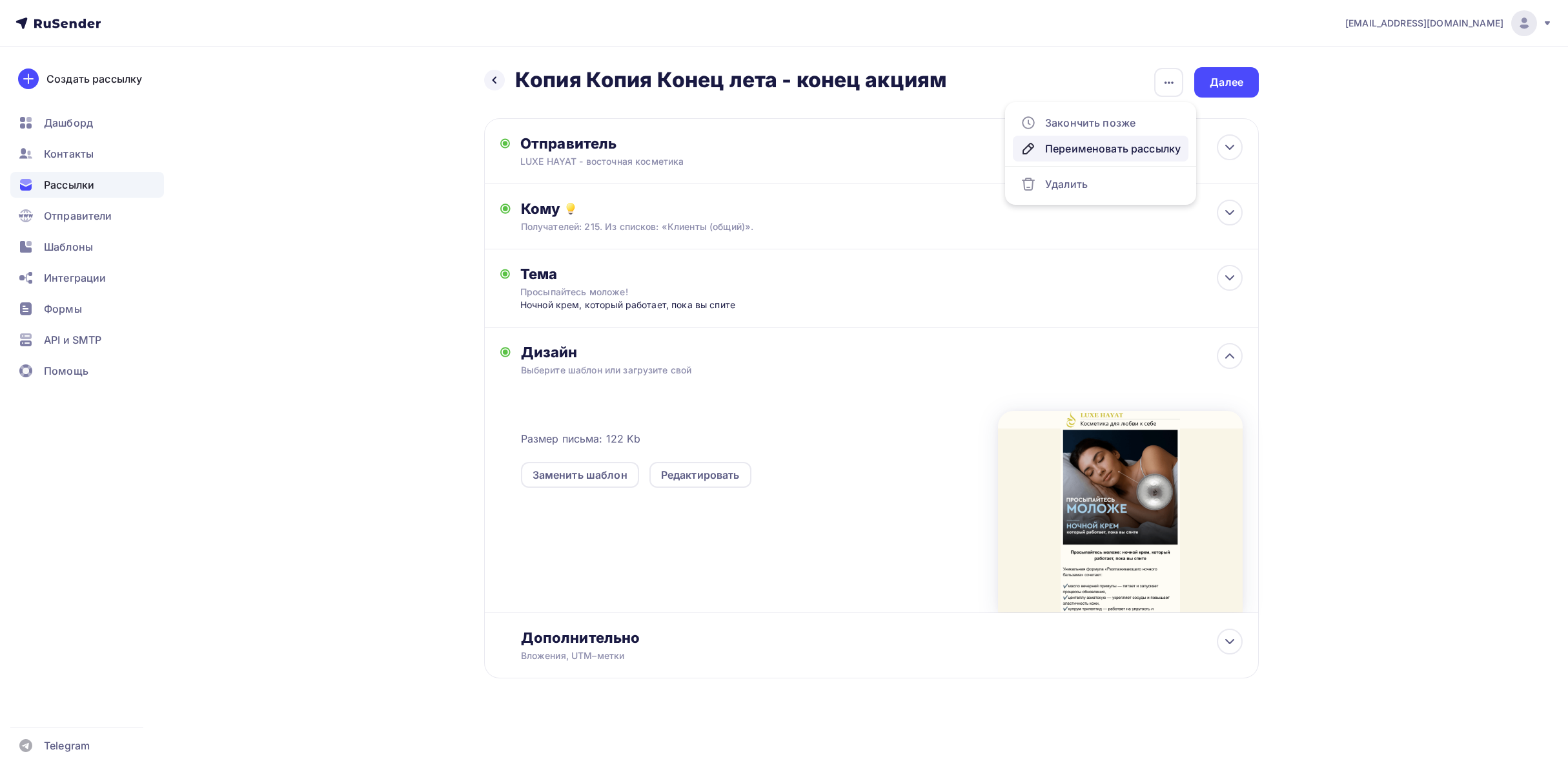
click at [1093, 149] on div "Переименовать рассылку" at bounding box center [1101, 148] width 160 height 15
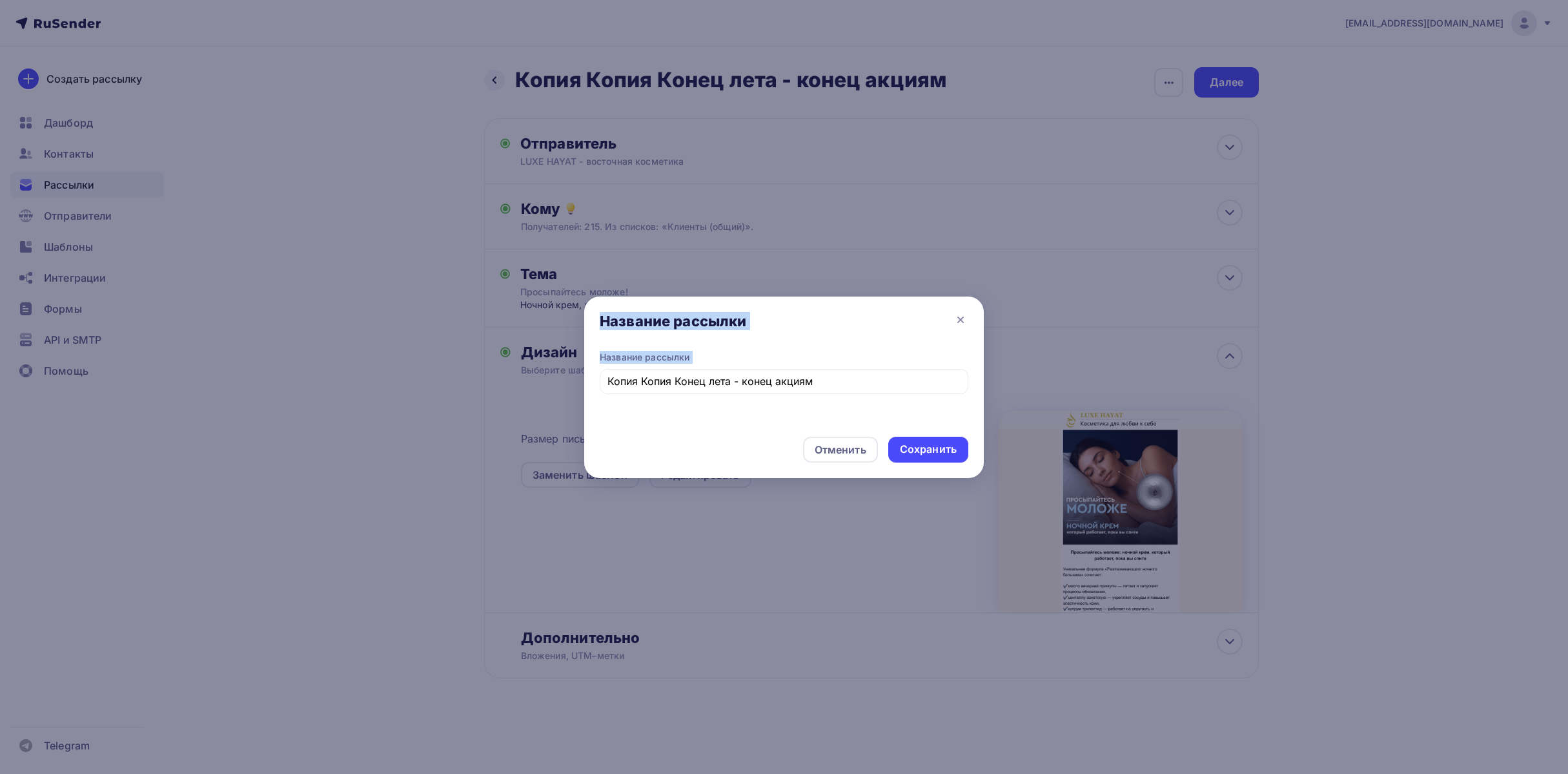
drag, startPoint x: 854, startPoint y: 389, endPoint x: 194, endPoint y: 397, distance: 660.0
click at [569, 388] on div "Название рассылки Название рассылки Копия Копия Конец лета - конец акциям Отмен…" at bounding box center [784, 387] width 1568 height 774
click at [821, 382] on input "Копия Копия Конец лета - конец акциям" at bounding box center [784, 381] width 353 height 15
drag, startPoint x: 838, startPoint y: 382, endPoint x: 595, endPoint y: 378, distance: 243.0
click at [595, 378] on div "Название рассылки Копия Копия Конец лета - конец акциям" at bounding box center [784, 389] width 399 height 76
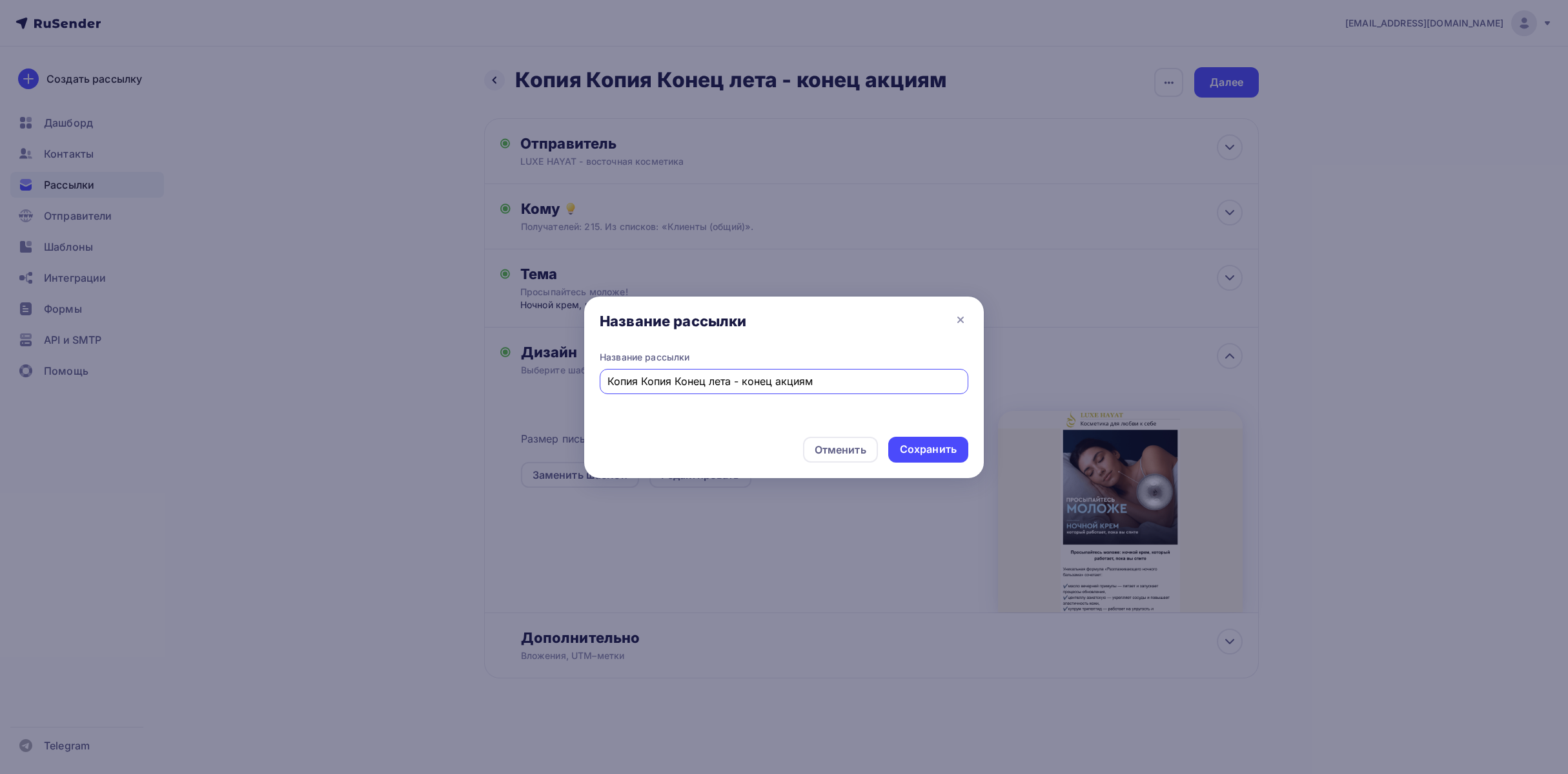
paste input "росыпайтесь моложе: ночной крем, который работает, пока вы спите"
type input "Просыпайтесь моложе: ночной крем, который работает, пока вы спите"
click at [931, 440] on div "Сохранить" at bounding box center [928, 449] width 80 height 26
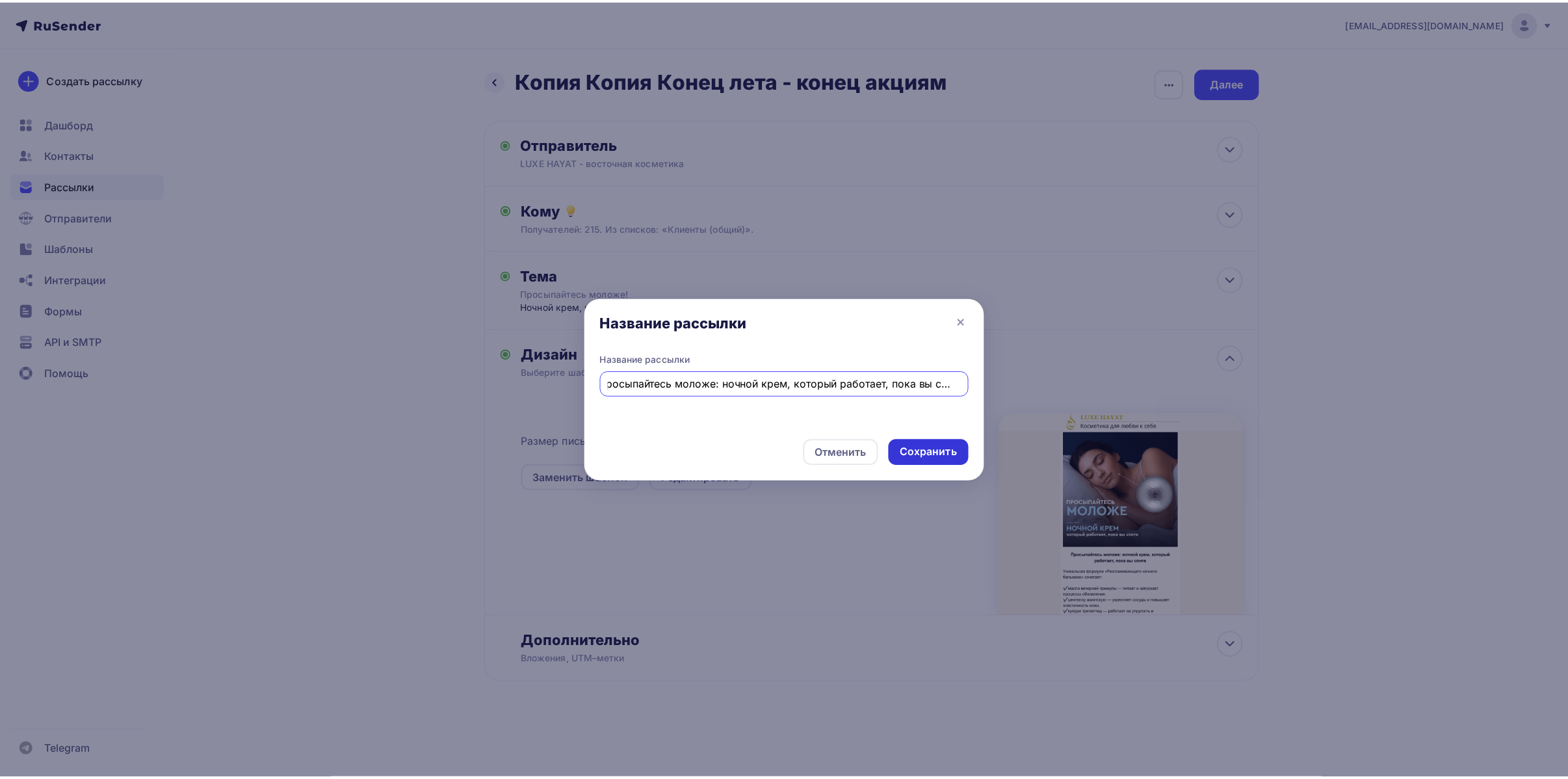
scroll to position [0, 0]
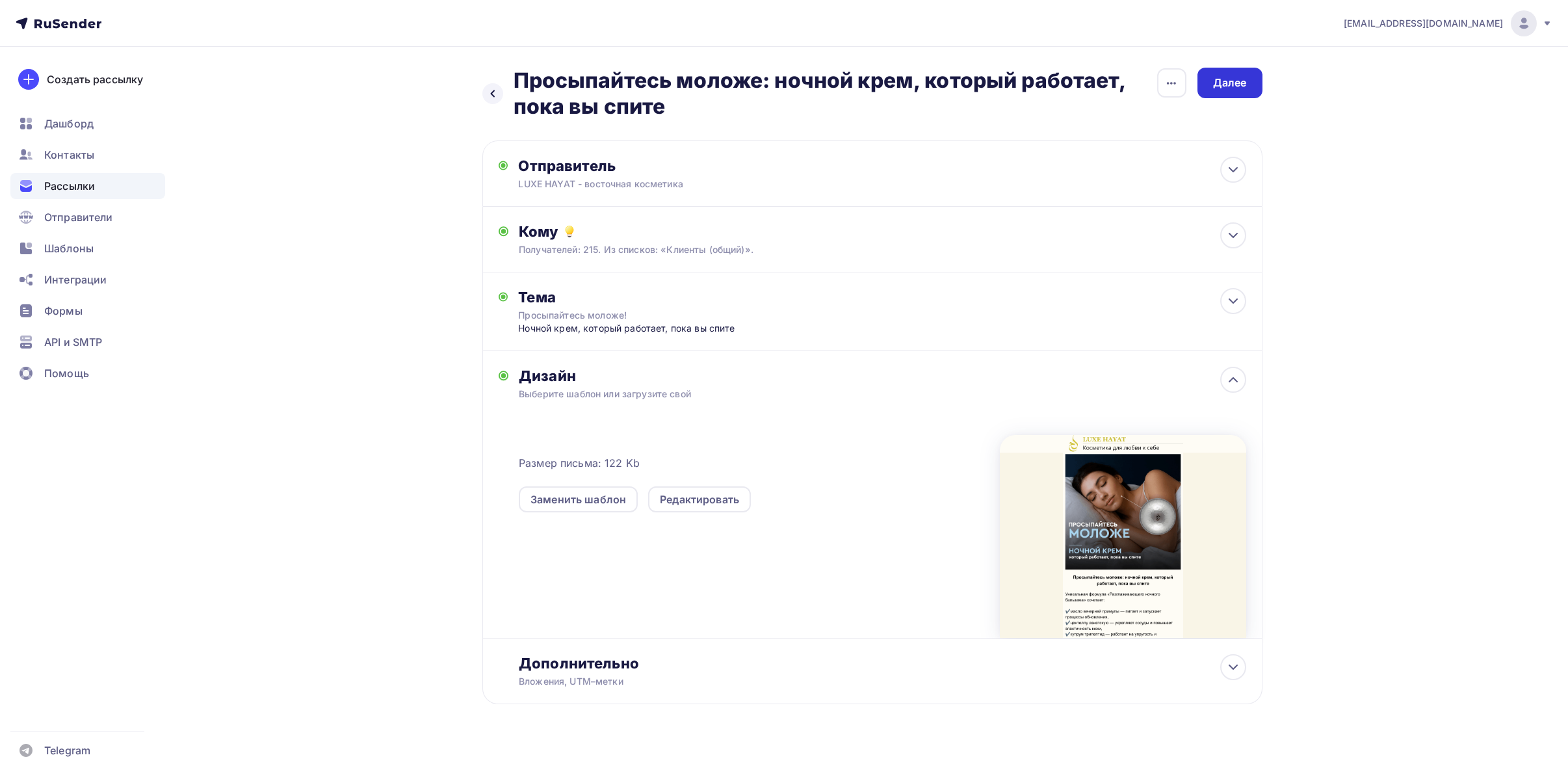
click at [1245, 81] on div "Далее" at bounding box center [1229, 83] width 34 height 15
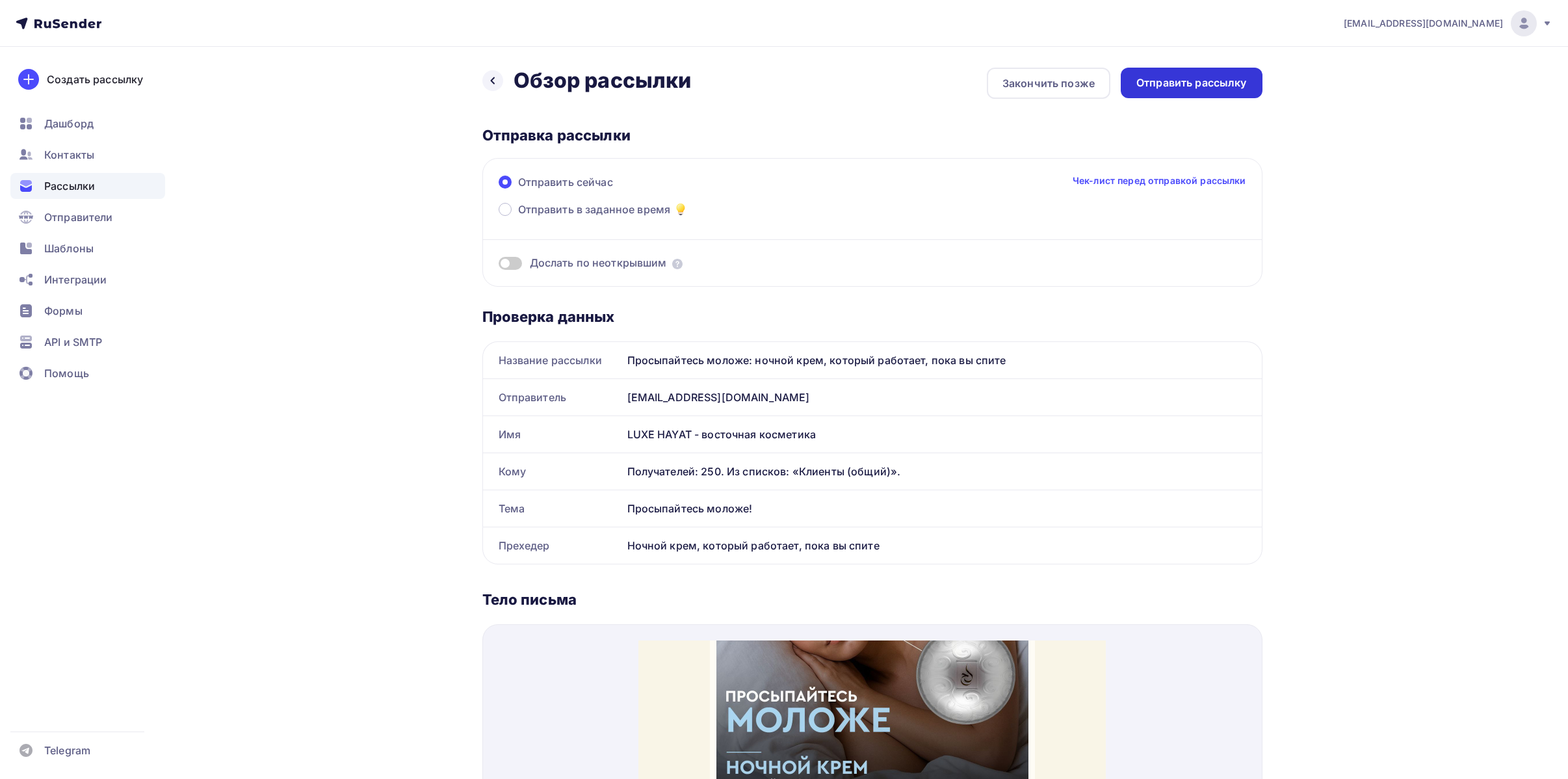
click at [1241, 71] on div "Отправить рассылку" at bounding box center [1192, 83] width 142 height 31
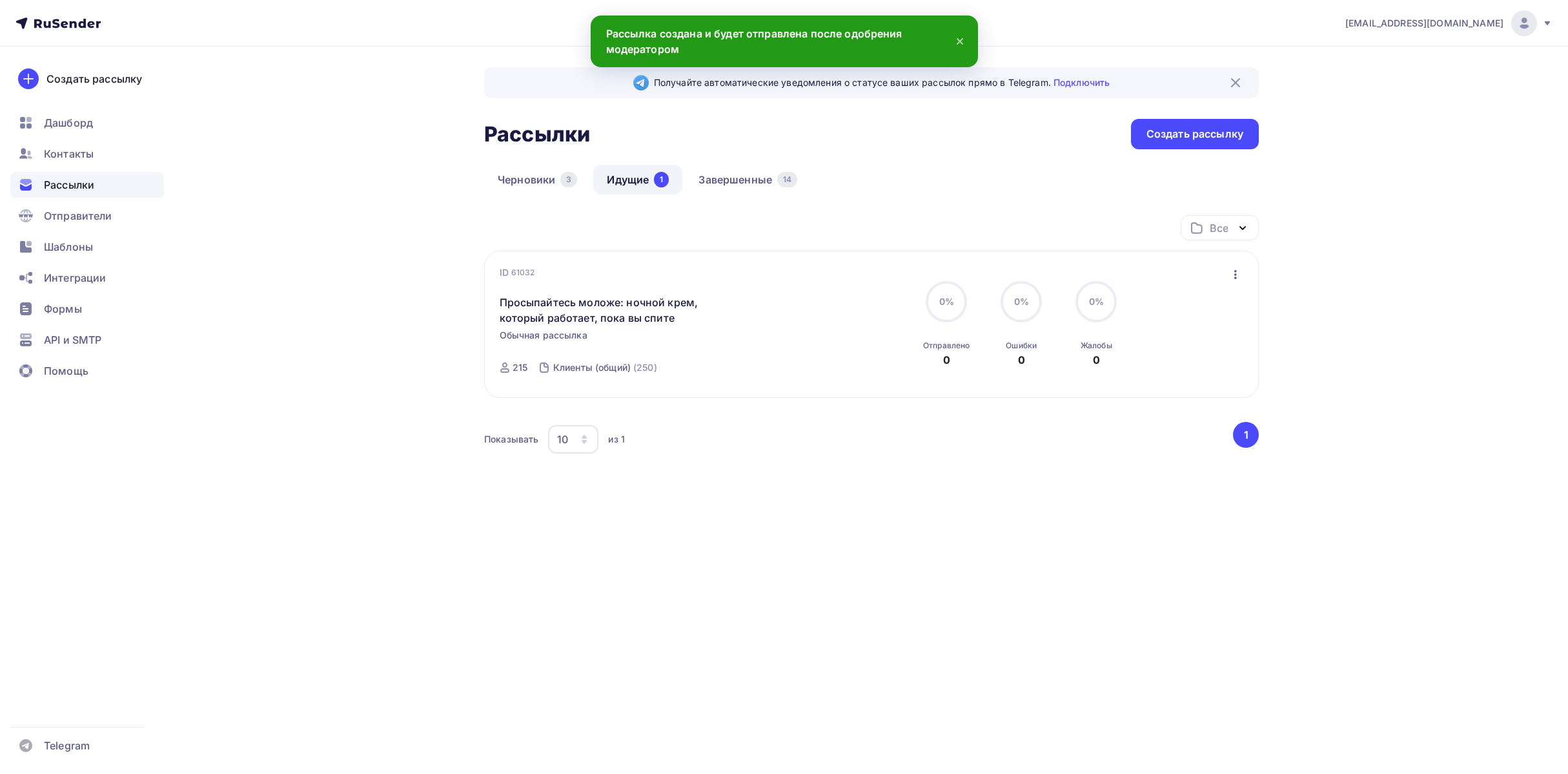
click at [78, 189] on span "Рассылки" at bounding box center [69, 184] width 50 height 15
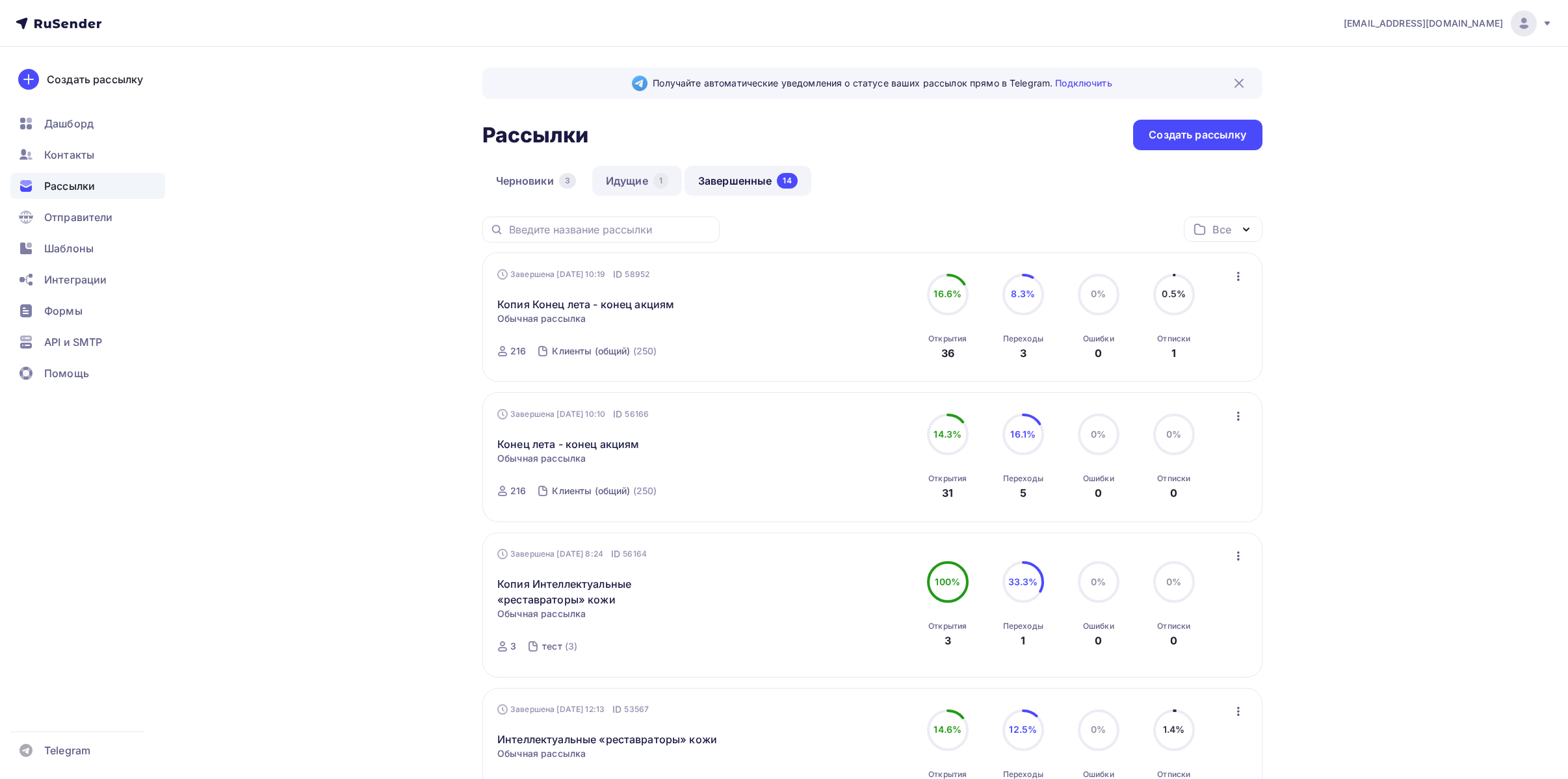
click at [656, 179] on div "1" at bounding box center [661, 180] width 15 height 15
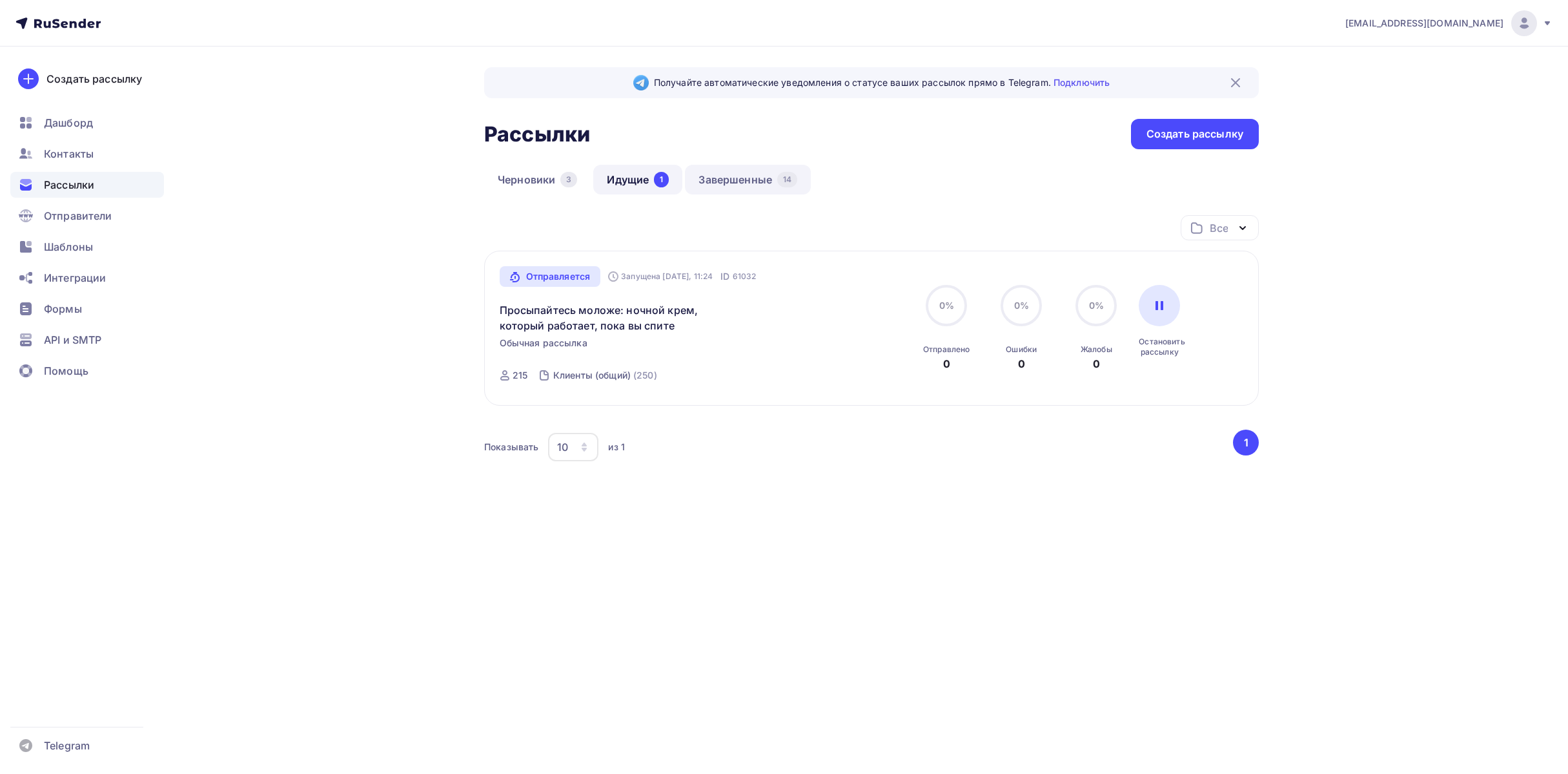
click at [708, 174] on link "Завершенные 14" at bounding box center [748, 180] width 126 height 30
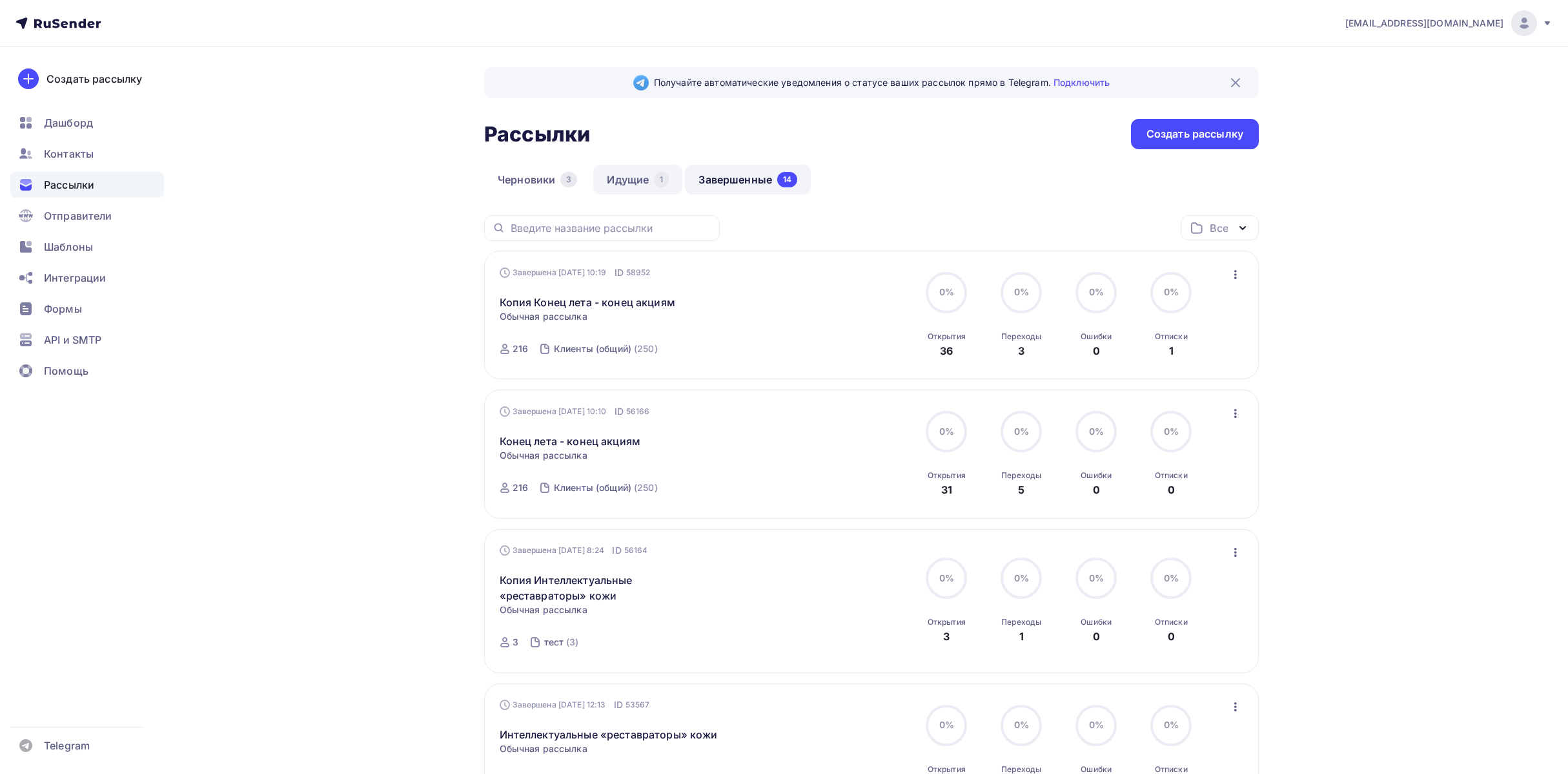
click at [619, 179] on link "Идущие 1" at bounding box center [637, 180] width 89 height 30
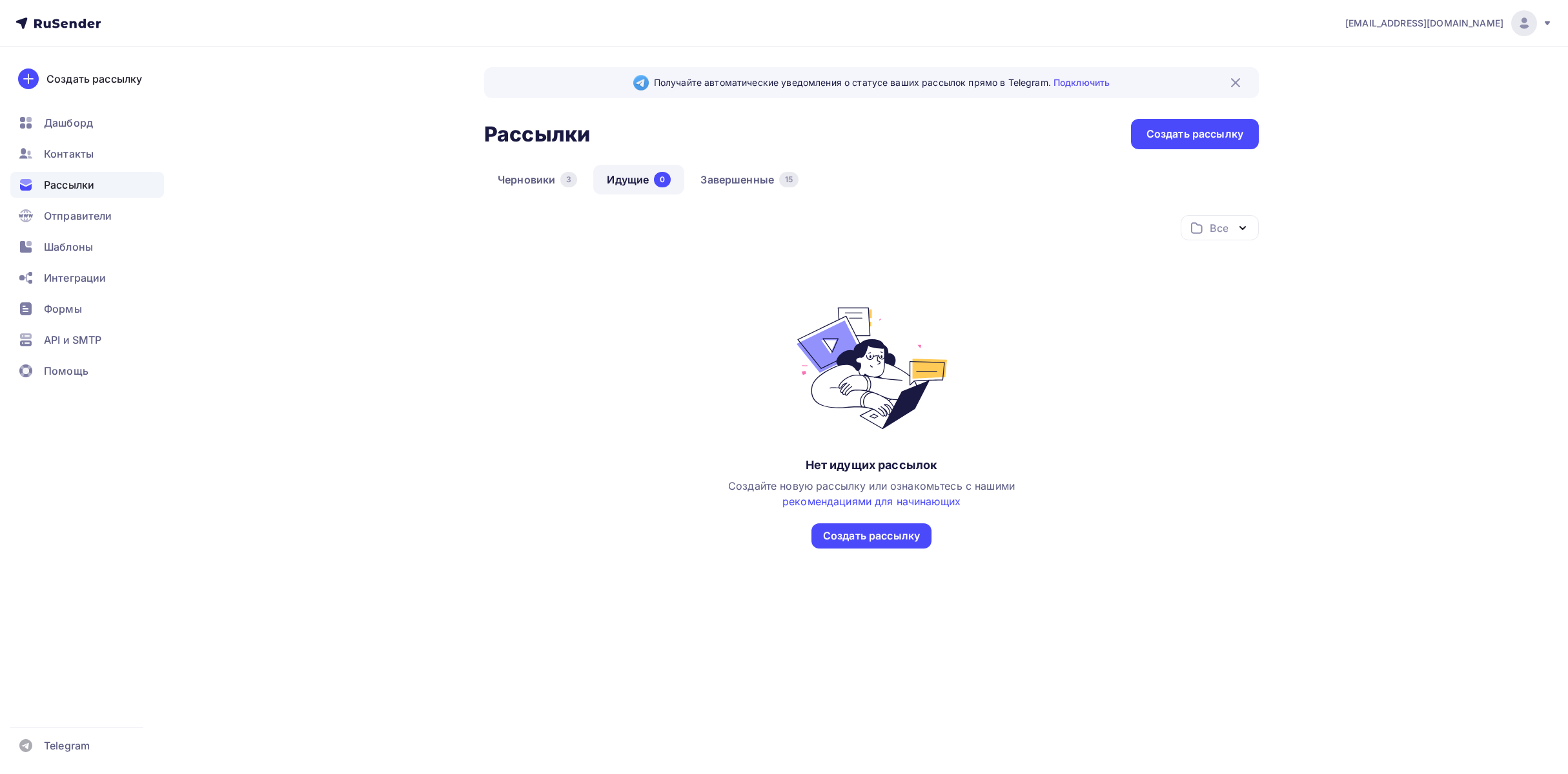
click at [780, 204] on div "Черновики 3 Идущие 0 Завершенные 15" at bounding box center [871, 190] width 775 height 51
click at [777, 187] on link "Завершенные 15" at bounding box center [749, 180] width 125 height 30
